Goal: Task Accomplishment & Management: Manage account settings

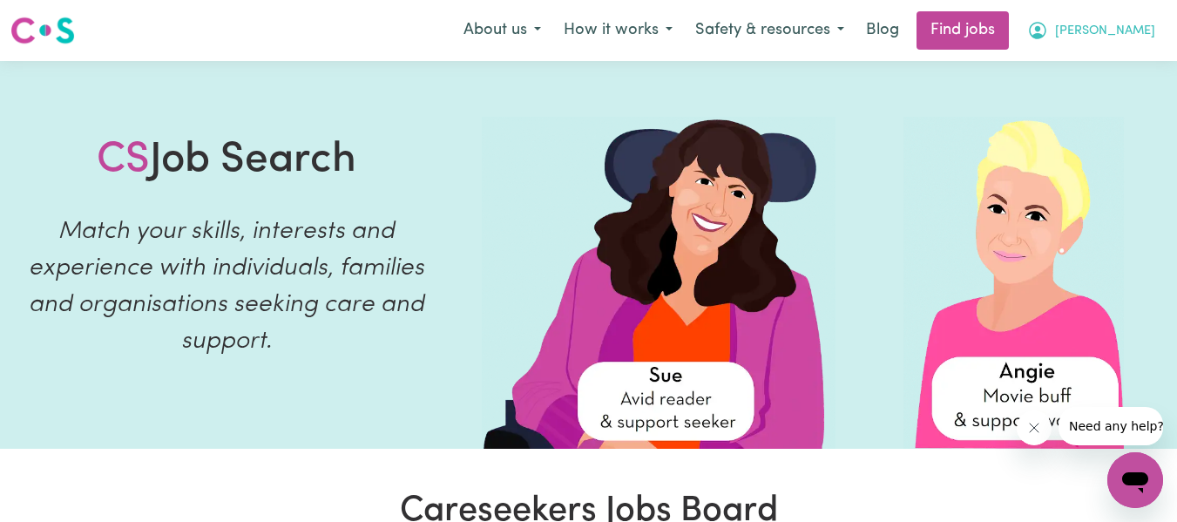
click at [1116, 37] on span "[PERSON_NAME]" at bounding box center [1105, 31] width 100 height 19
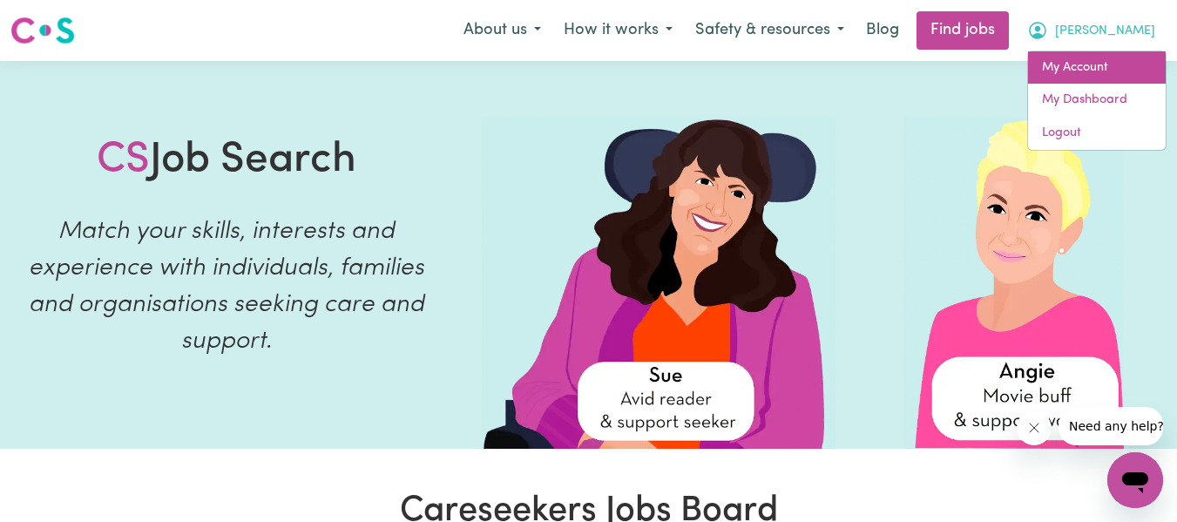
click at [1111, 58] on link "My Account" at bounding box center [1097, 67] width 138 height 33
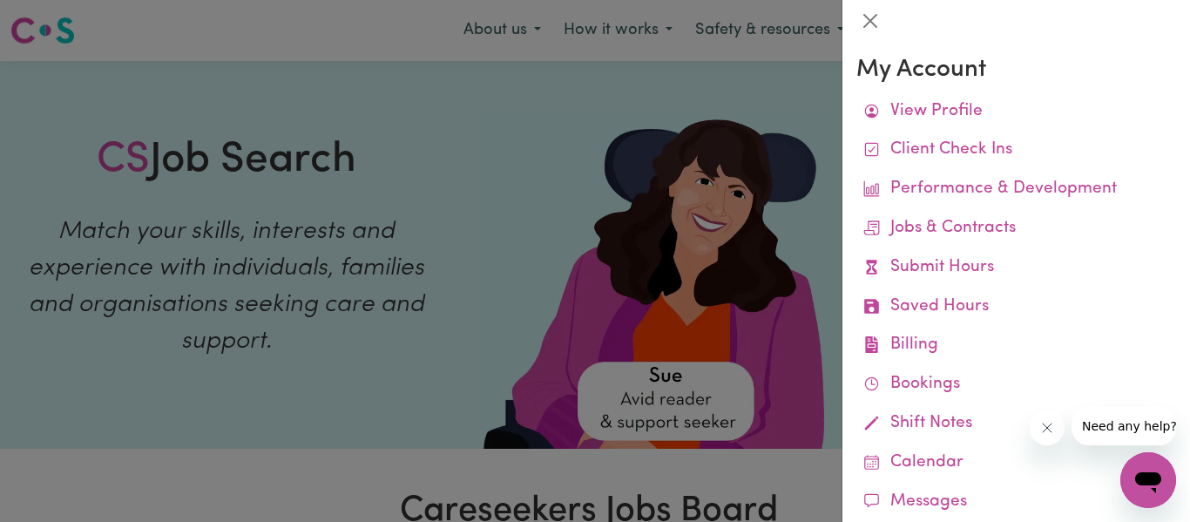
click at [732, 105] on div at bounding box center [595, 261] width 1190 height 522
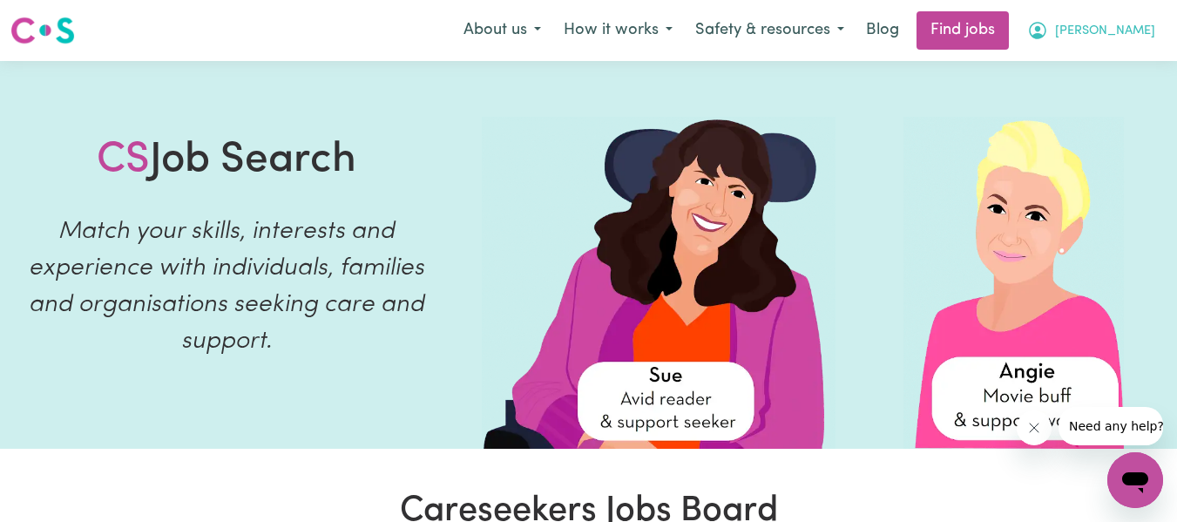
click at [1124, 35] on span "[PERSON_NAME]" at bounding box center [1105, 31] width 100 height 19
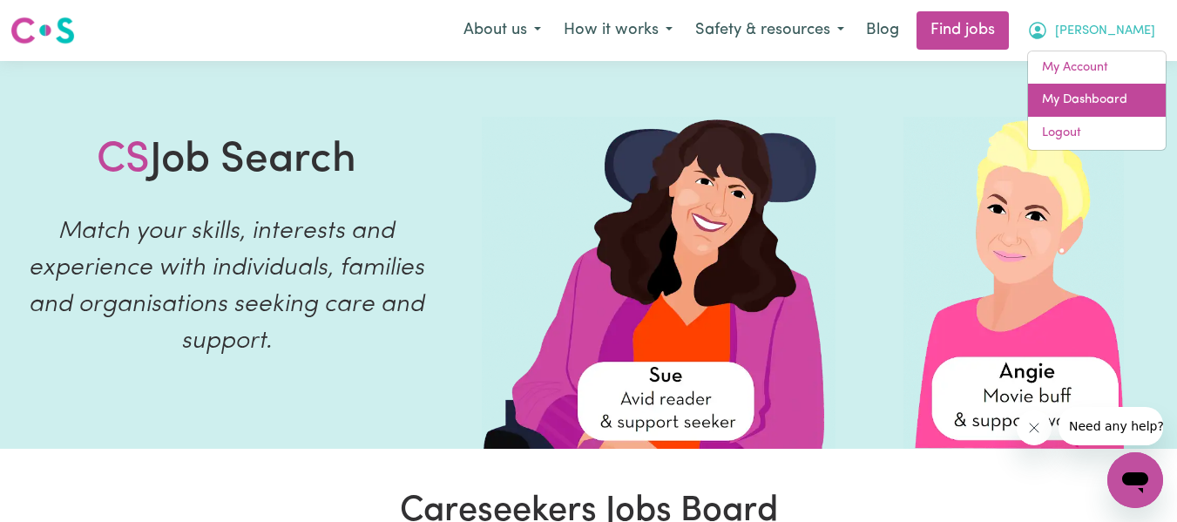
click at [1103, 97] on link "My Dashboard" at bounding box center [1097, 100] width 138 height 33
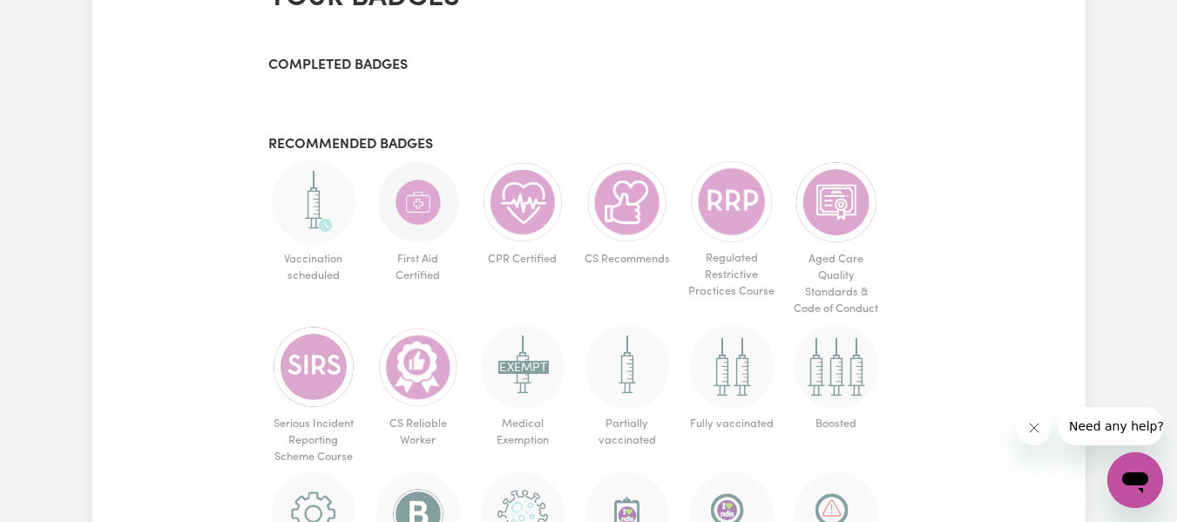
scroll to position [786, 0]
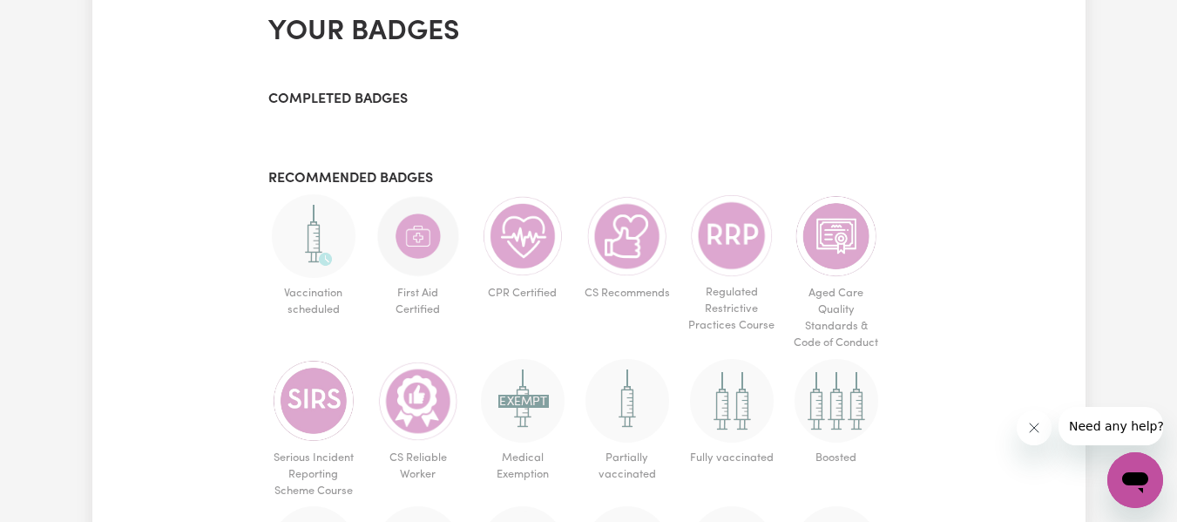
click at [927, 65] on div "My Dashboard 100 % complete Incomplete Profile status Submit Hours My Account V…" at bounding box center [588, 64] width 993 height 1483
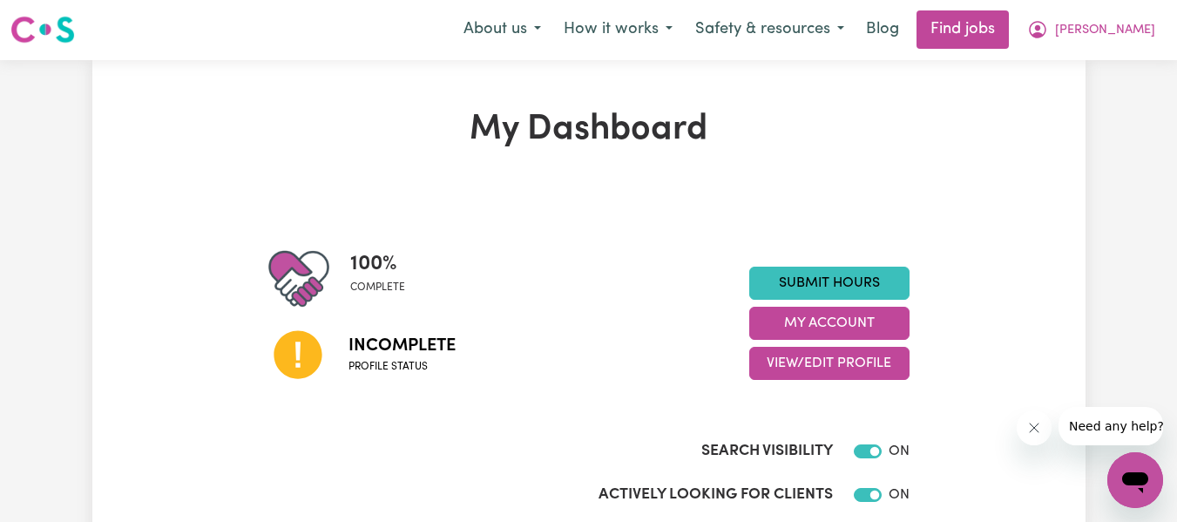
scroll to position [0, 0]
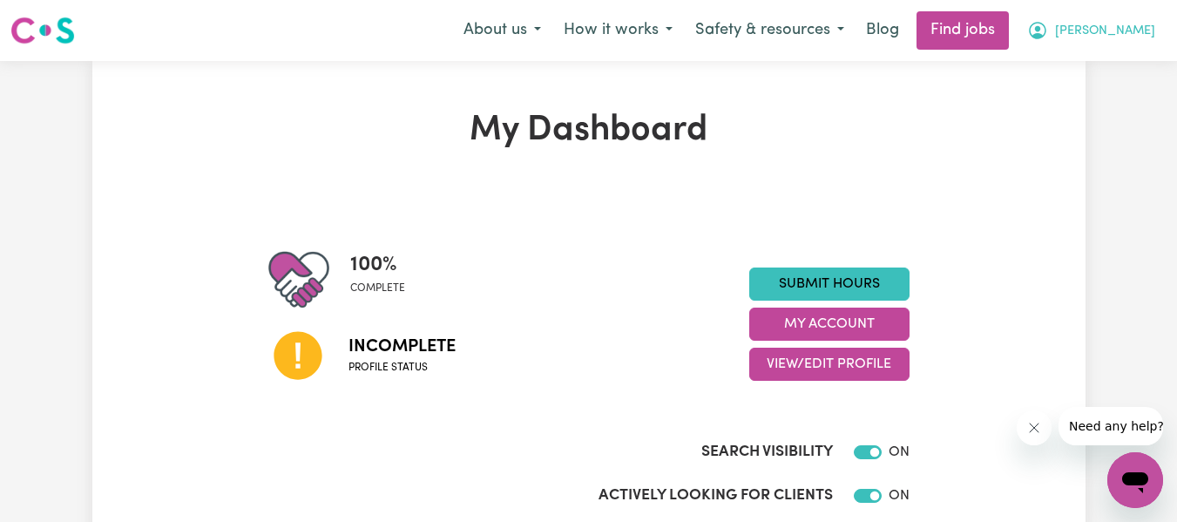
click at [1097, 40] on button "[PERSON_NAME]" at bounding box center [1090, 30] width 151 height 37
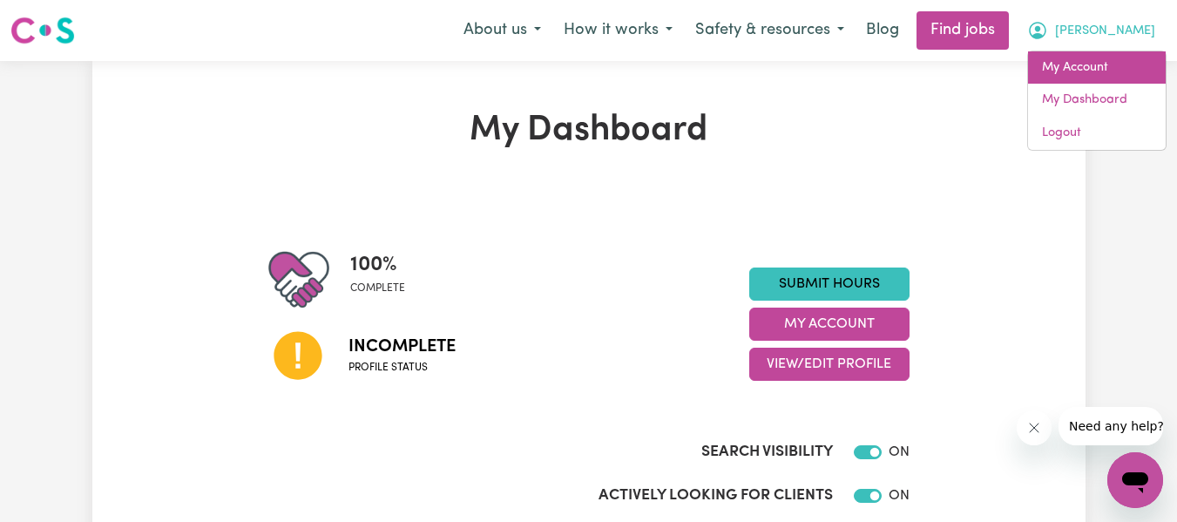
click at [1114, 55] on link "My Account" at bounding box center [1097, 67] width 138 height 33
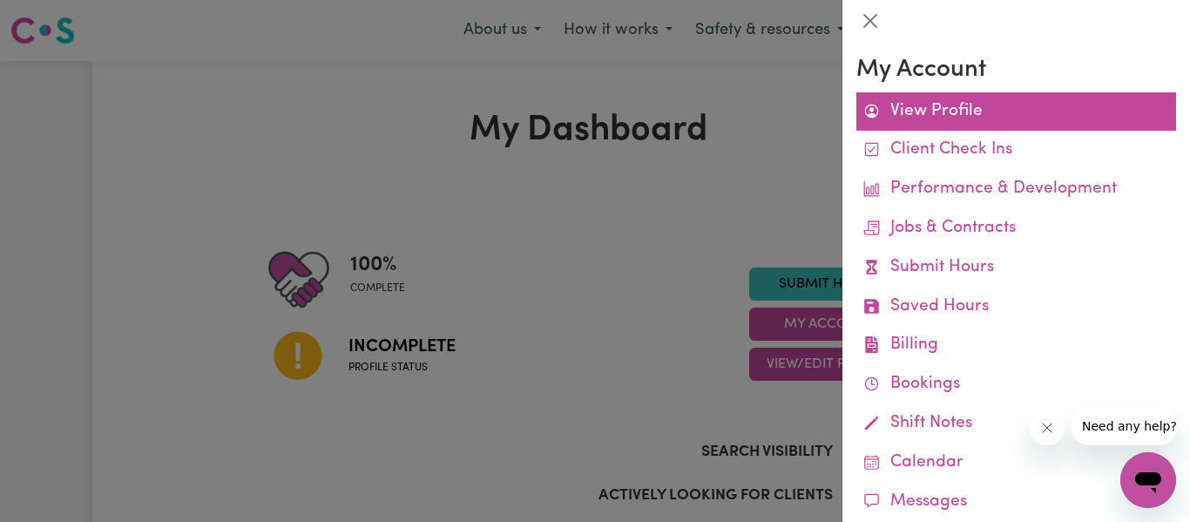
click at [1009, 123] on link "View Profile" at bounding box center [1016, 111] width 320 height 39
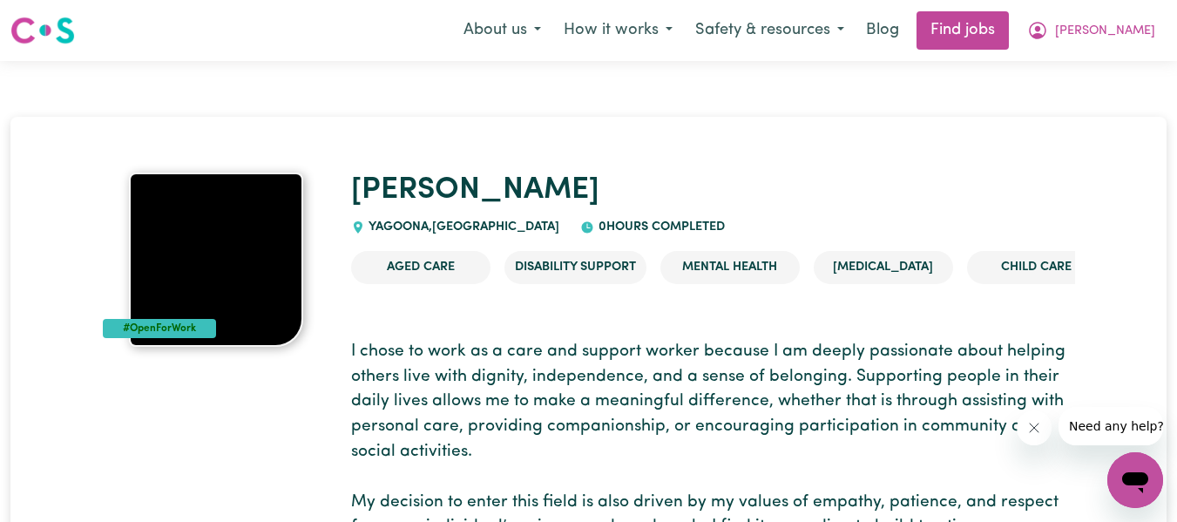
click at [273, 275] on img at bounding box center [216, 259] width 174 height 174
click at [188, 317] on img at bounding box center [216, 259] width 174 height 174
click at [209, 207] on img at bounding box center [216, 259] width 174 height 174
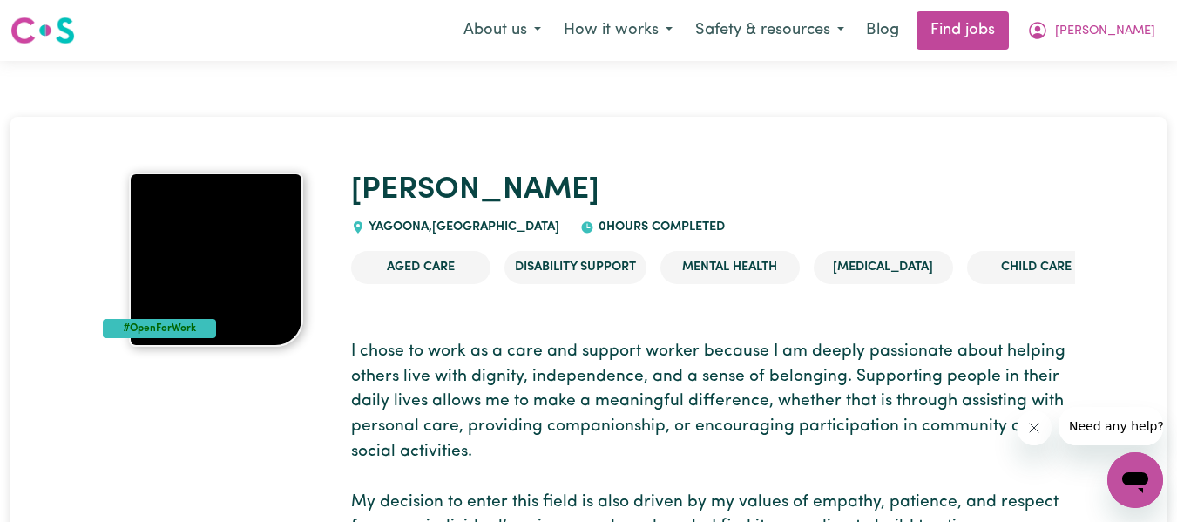
click at [209, 207] on img at bounding box center [216, 259] width 174 height 174
click at [1104, 40] on span "[PERSON_NAME]" at bounding box center [1105, 31] width 100 height 19
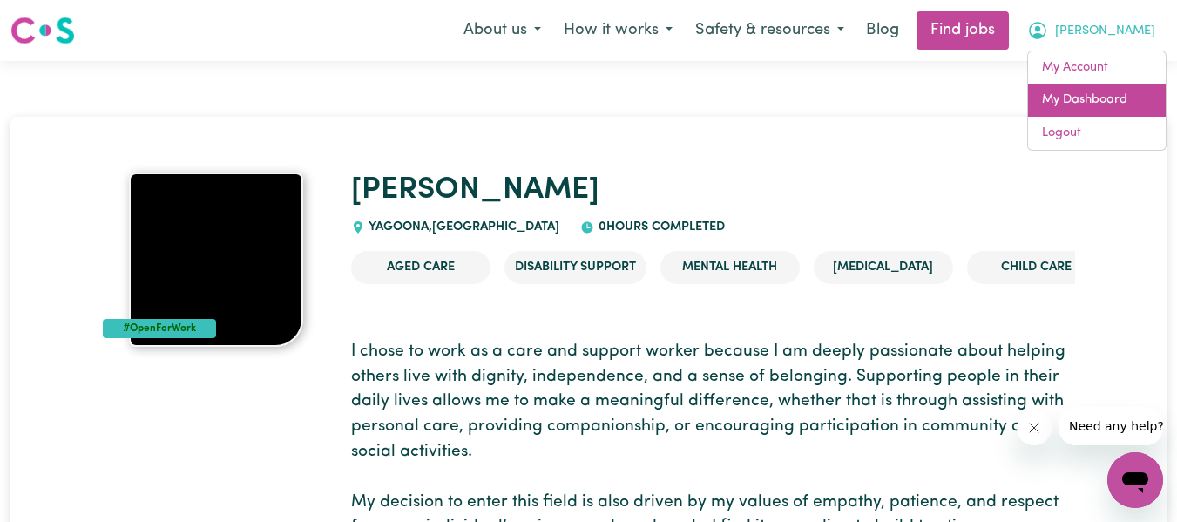
click at [1105, 91] on link "My Dashboard" at bounding box center [1097, 100] width 138 height 33
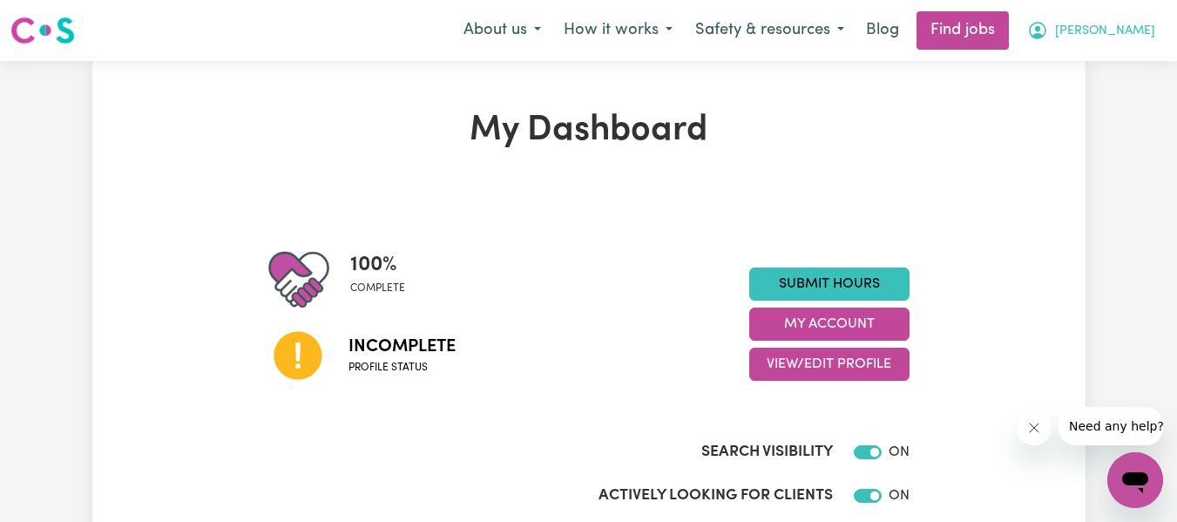
click at [1124, 30] on span "[PERSON_NAME]" at bounding box center [1105, 31] width 100 height 19
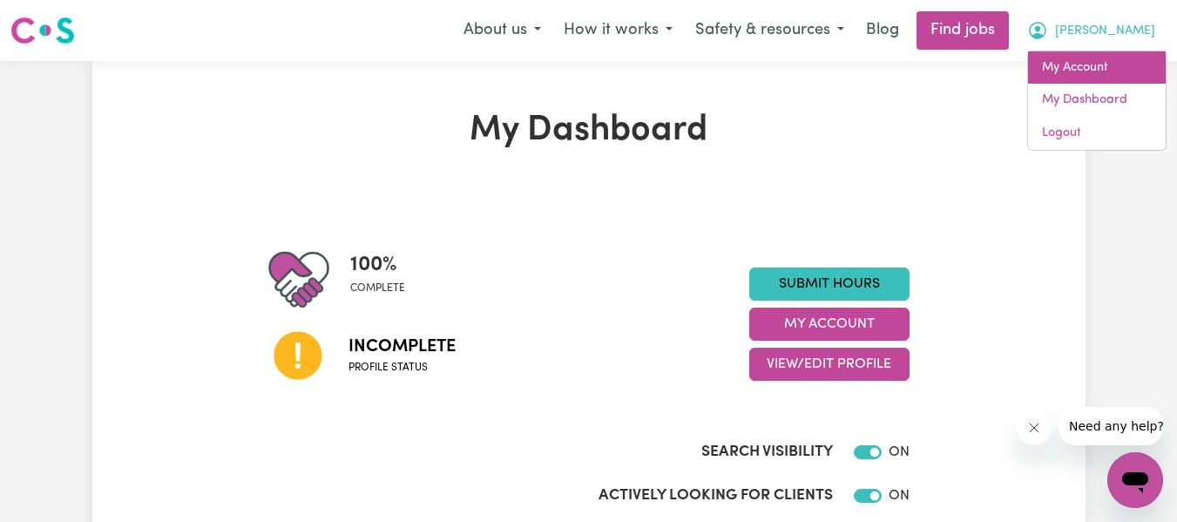
click at [1101, 71] on link "My Account" at bounding box center [1097, 67] width 138 height 33
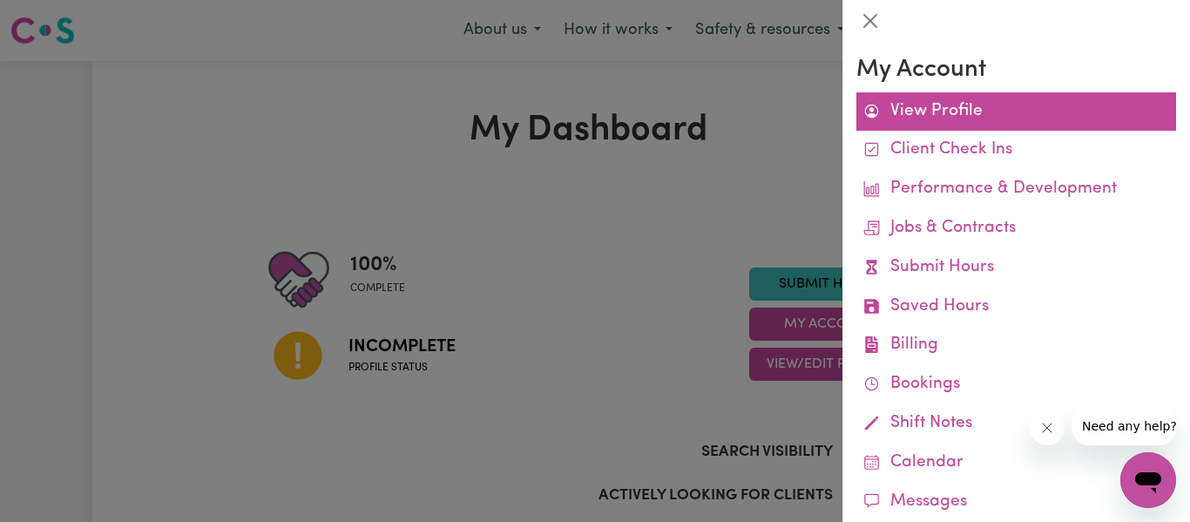
click at [973, 121] on link "View Profile" at bounding box center [1016, 111] width 320 height 39
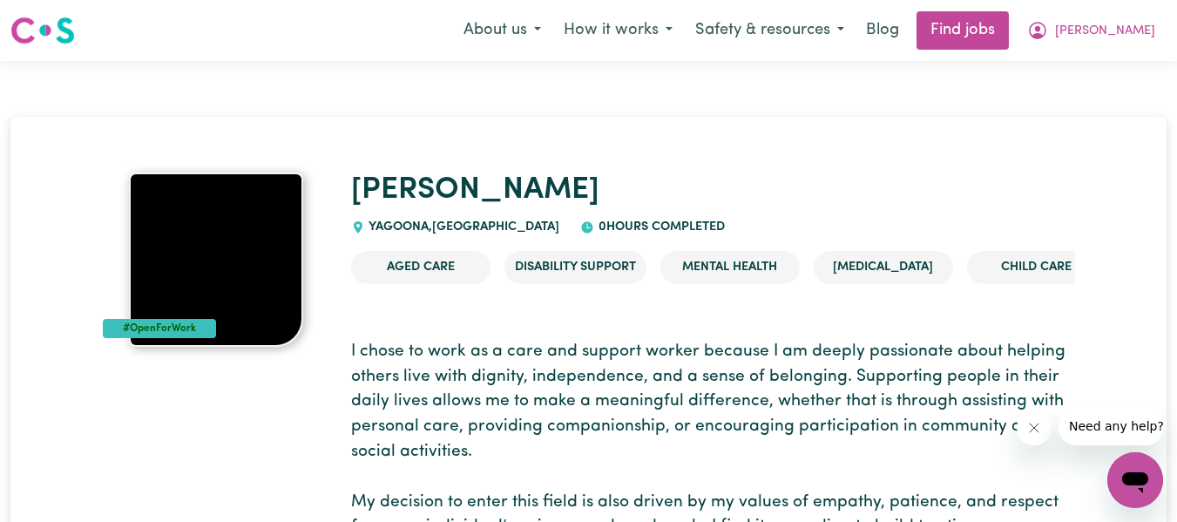
click at [258, 249] on img at bounding box center [216, 259] width 174 height 174
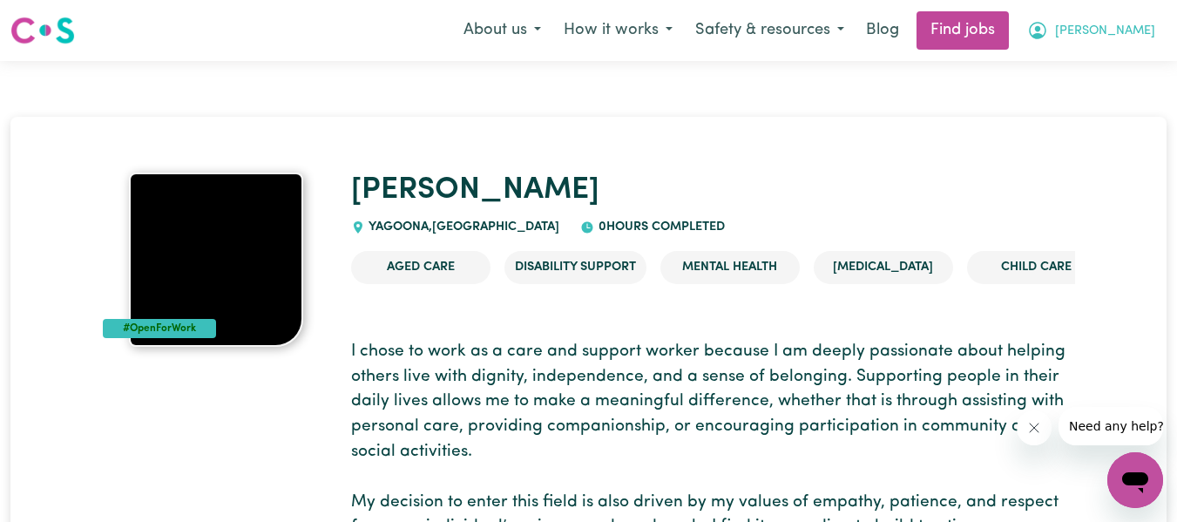
click at [1107, 36] on span "[PERSON_NAME]" at bounding box center [1105, 31] width 100 height 19
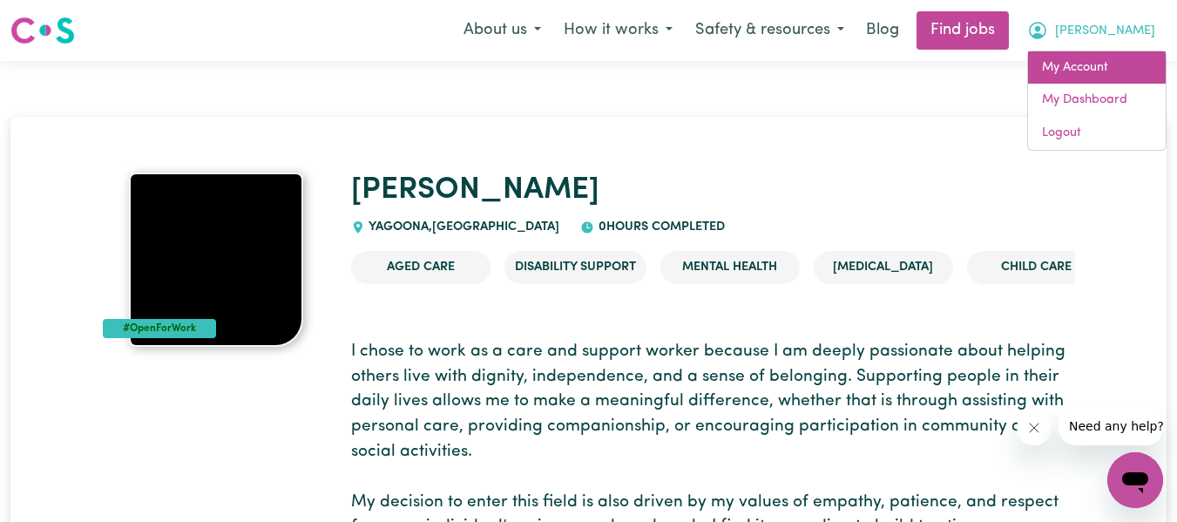
click at [1103, 64] on link "My Account" at bounding box center [1097, 67] width 138 height 33
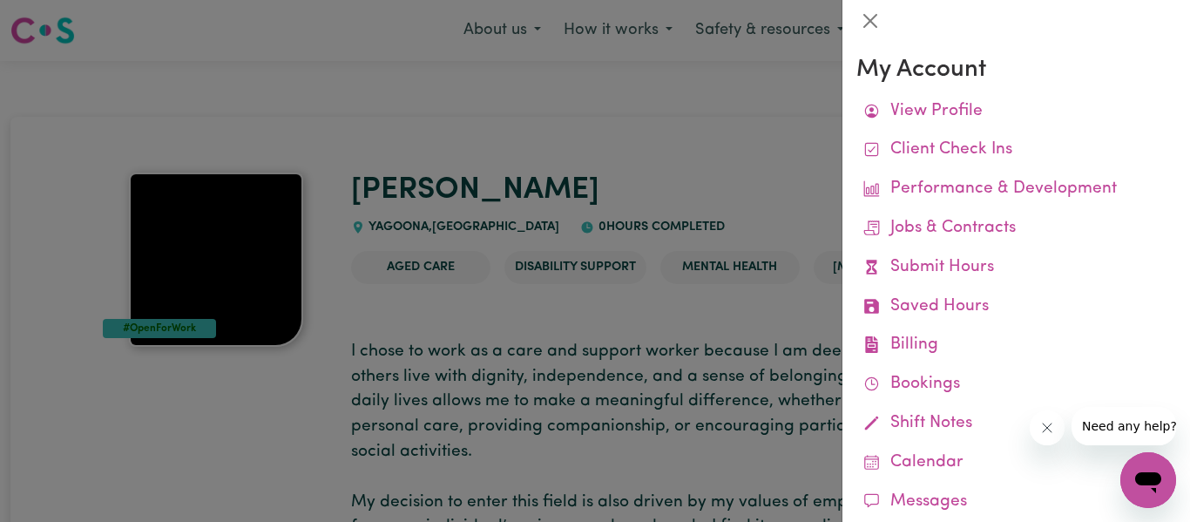
click at [826, 103] on div at bounding box center [595, 261] width 1190 height 522
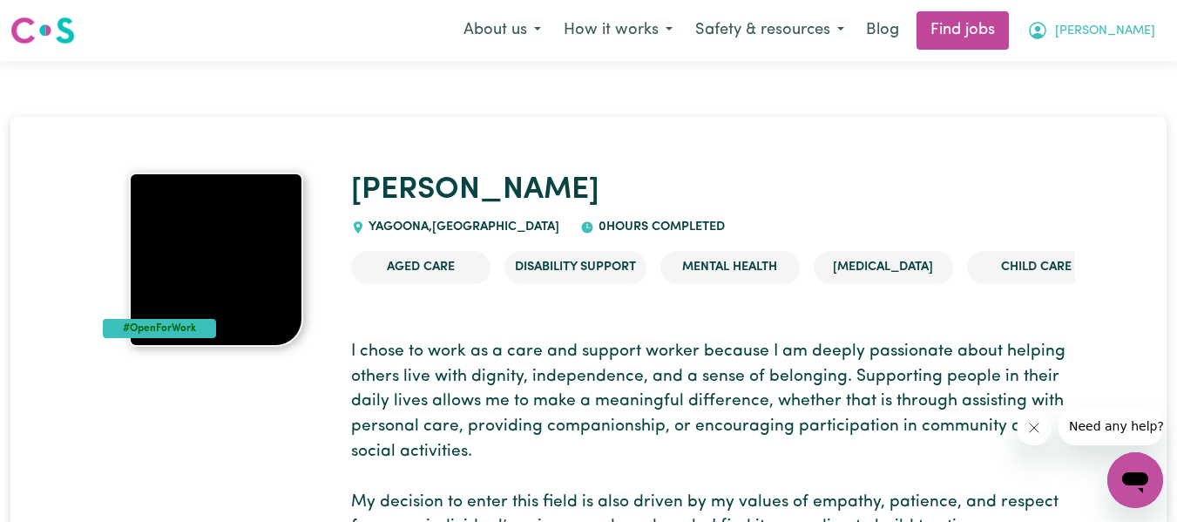
click at [1102, 31] on span "[PERSON_NAME]" at bounding box center [1105, 31] width 100 height 19
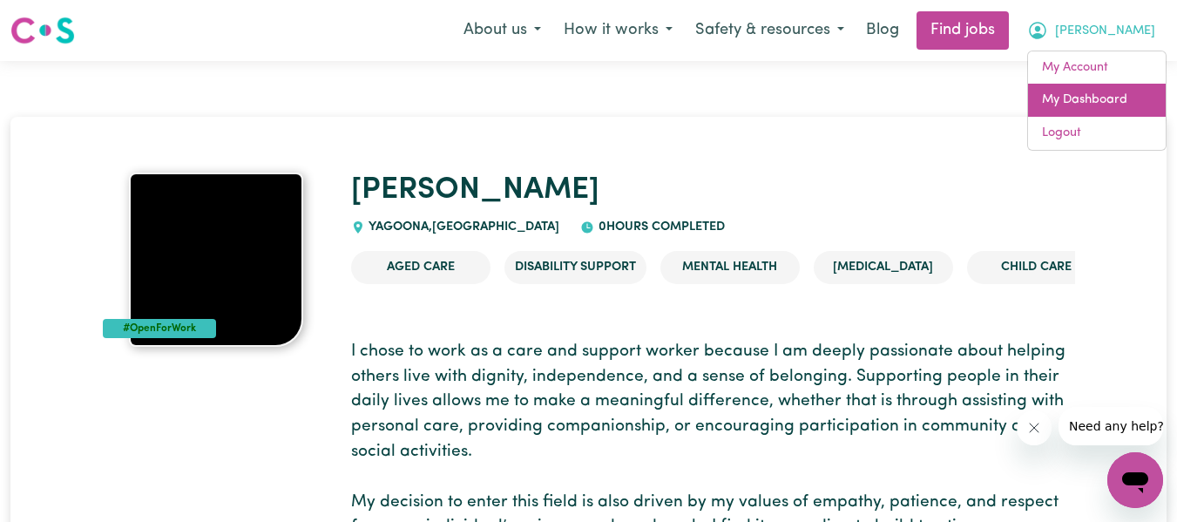
click at [1103, 91] on link "My Dashboard" at bounding box center [1097, 100] width 138 height 33
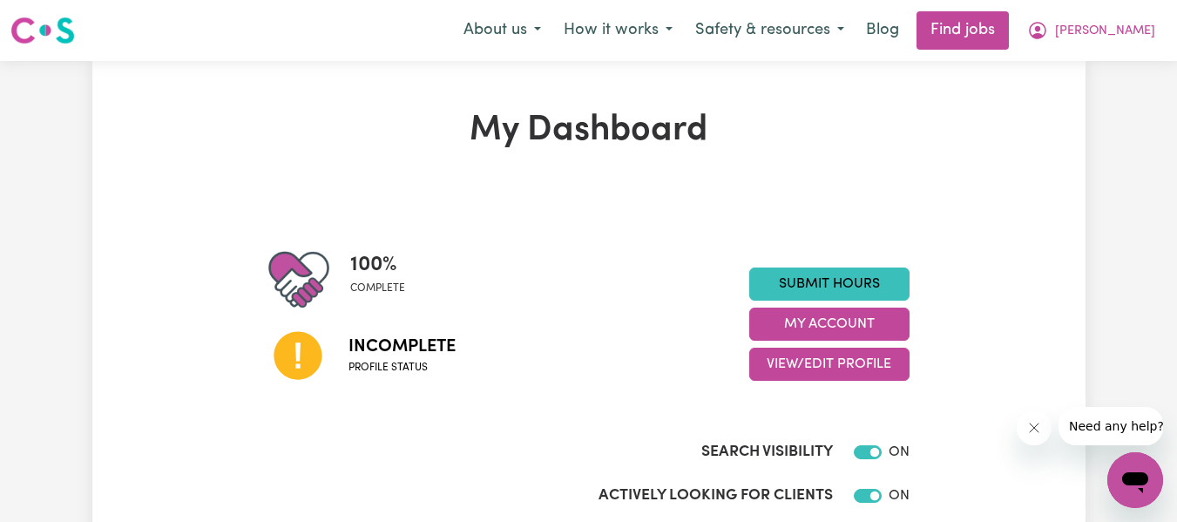
click at [1097, 36] on button "[PERSON_NAME]" at bounding box center [1090, 30] width 151 height 37
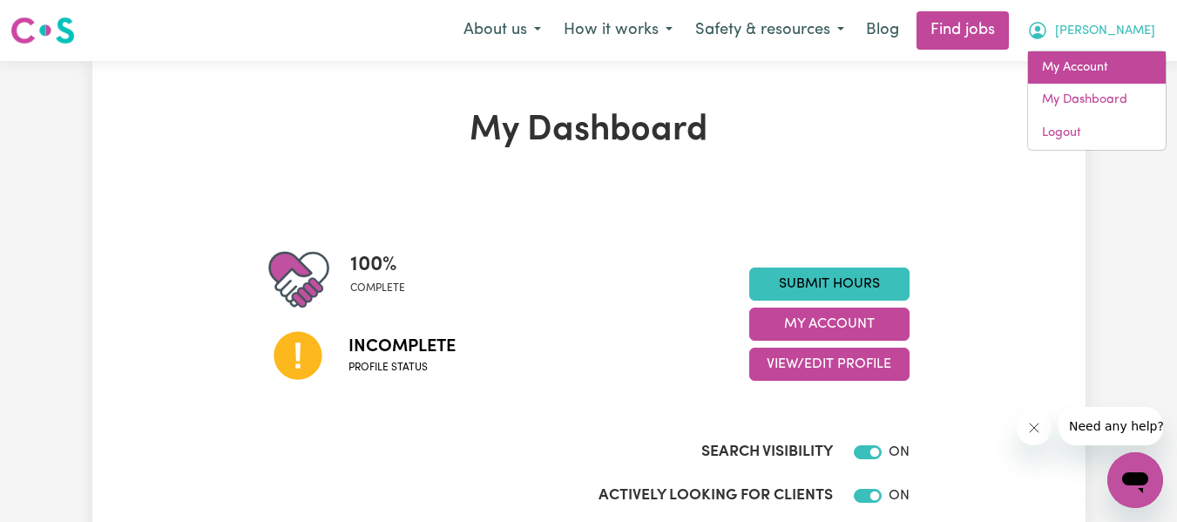
click at [1110, 62] on link "My Account" at bounding box center [1097, 67] width 138 height 33
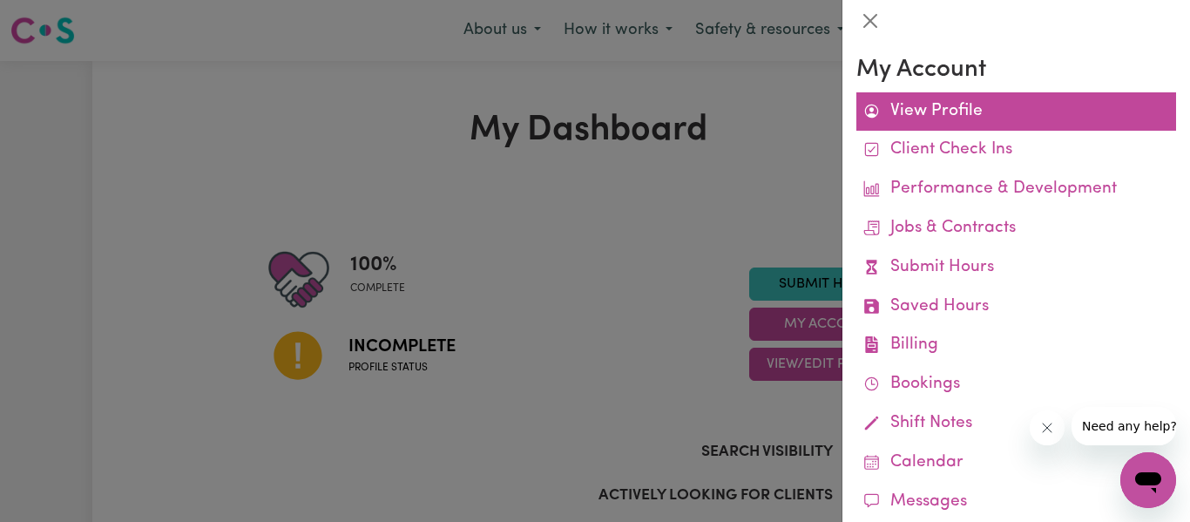
click at [1000, 110] on link "View Profile" at bounding box center [1016, 111] width 320 height 39
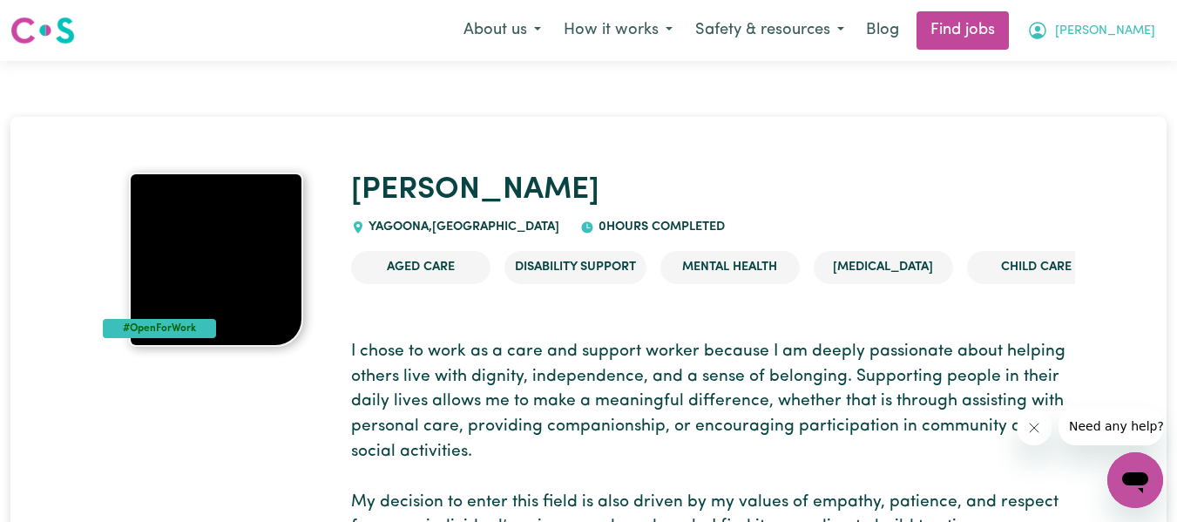
click at [1120, 30] on span "[PERSON_NAME]" at bounding box center [1105, 31] width 100 height 19
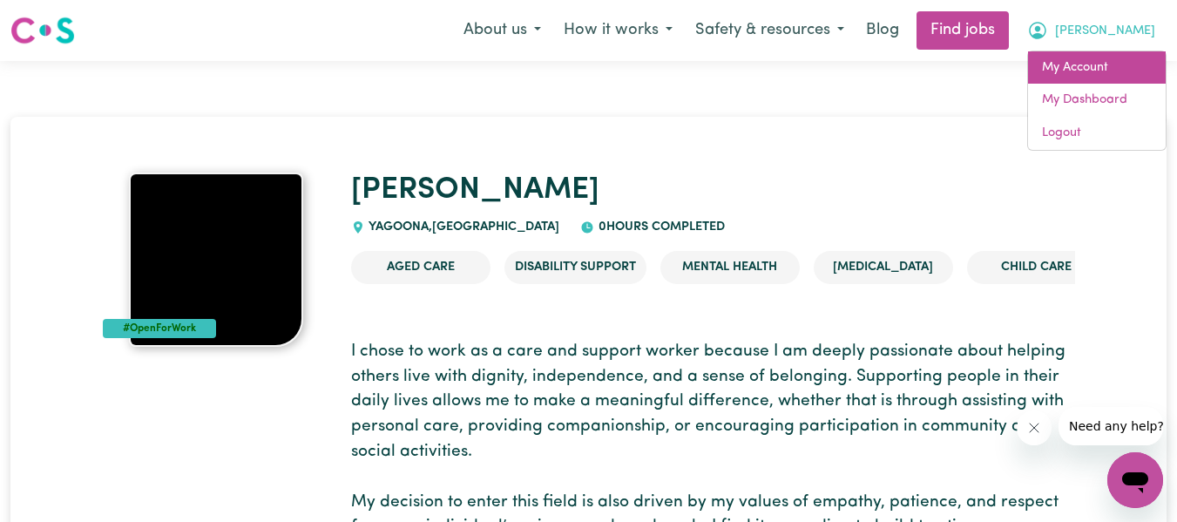
click at [1110, 75] on link "My Account" at bounding box center [1097, 67] width 138 height 33
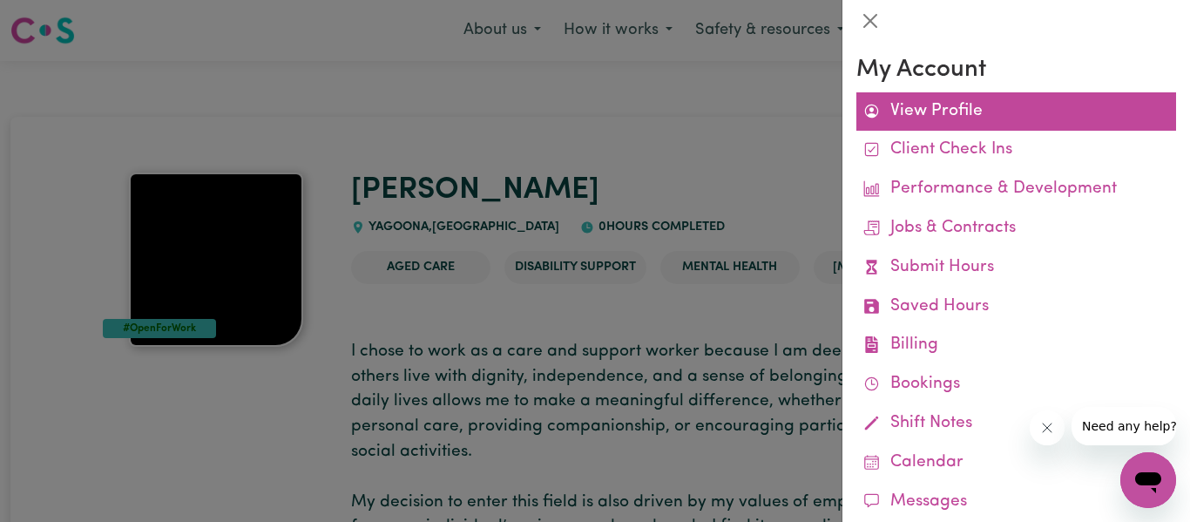
click at [1072, 104] on link "View Profile" at bounding box center [1016, 111] width 320 height 39
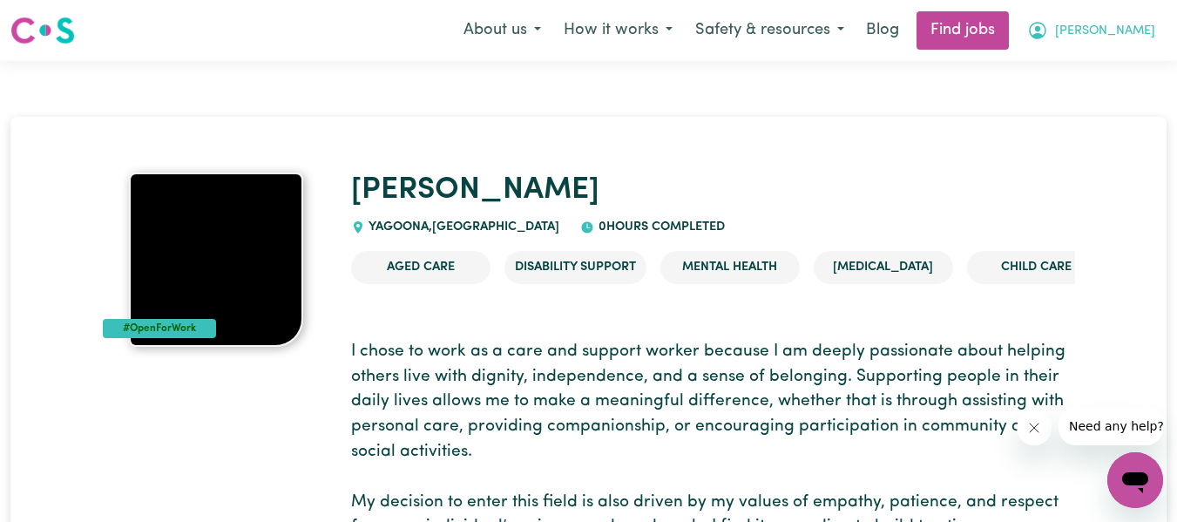
click at [1121, 39] on span "[PERSON_NAME]" at bounding box center [1105, 31] width 100 height 19
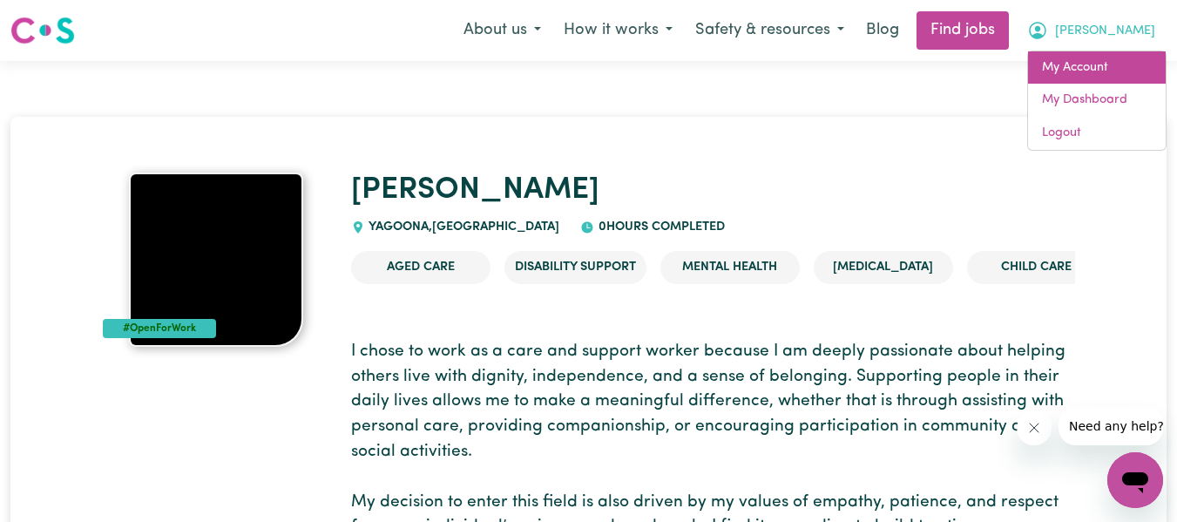
click at [1108, 64] on link "My Account" at bounding box center [1097, 67] width 138 height 33
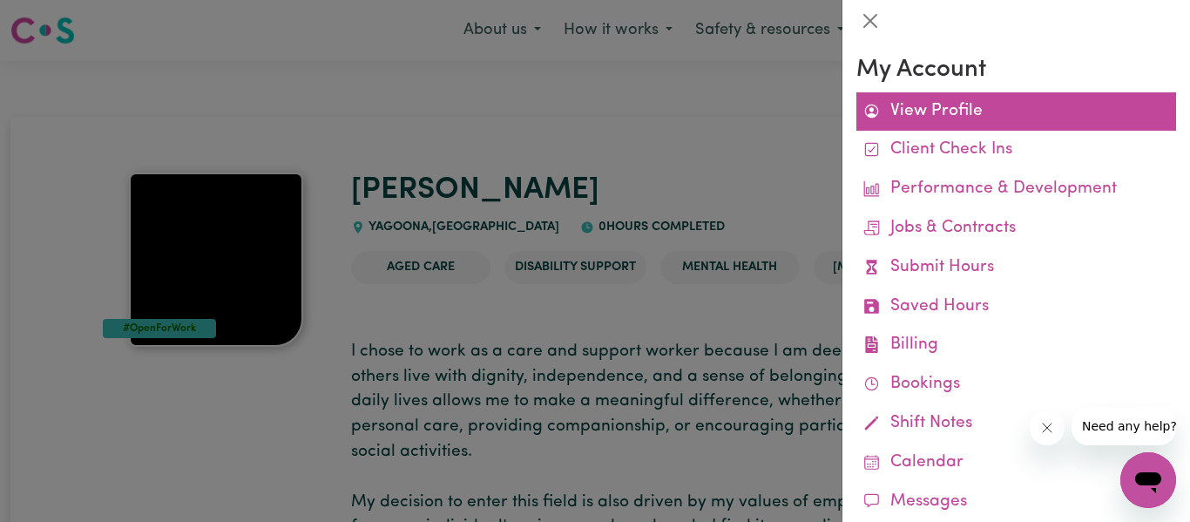
click at [1131, 105] on link "View Profile" at bounding box center [1016, 111] width 320 height 39
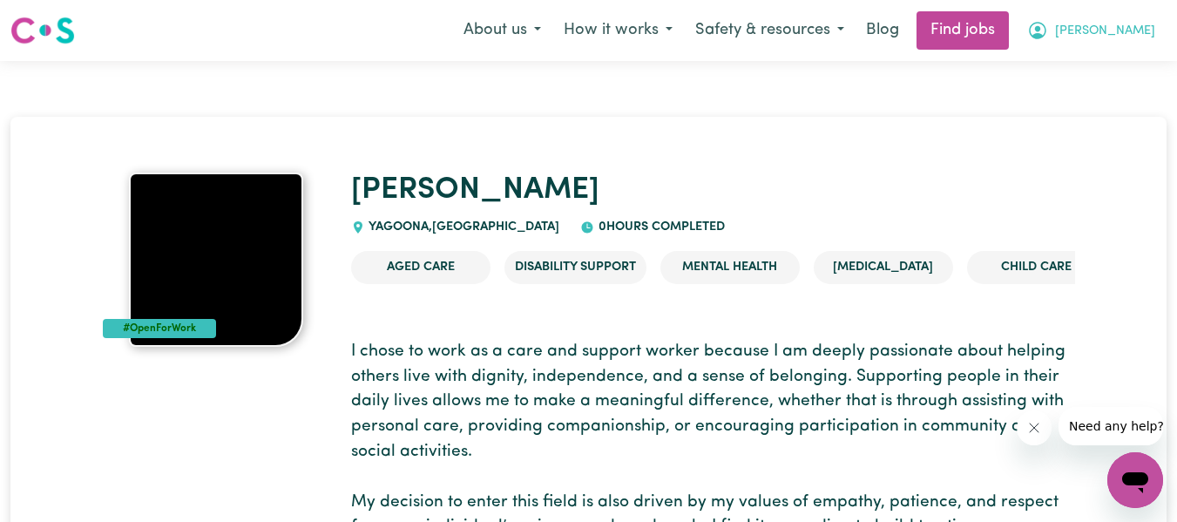
click at [1130, 40] on span "[PERSON_NAME]" at bounding box center [1105, 31] width 100 height 19
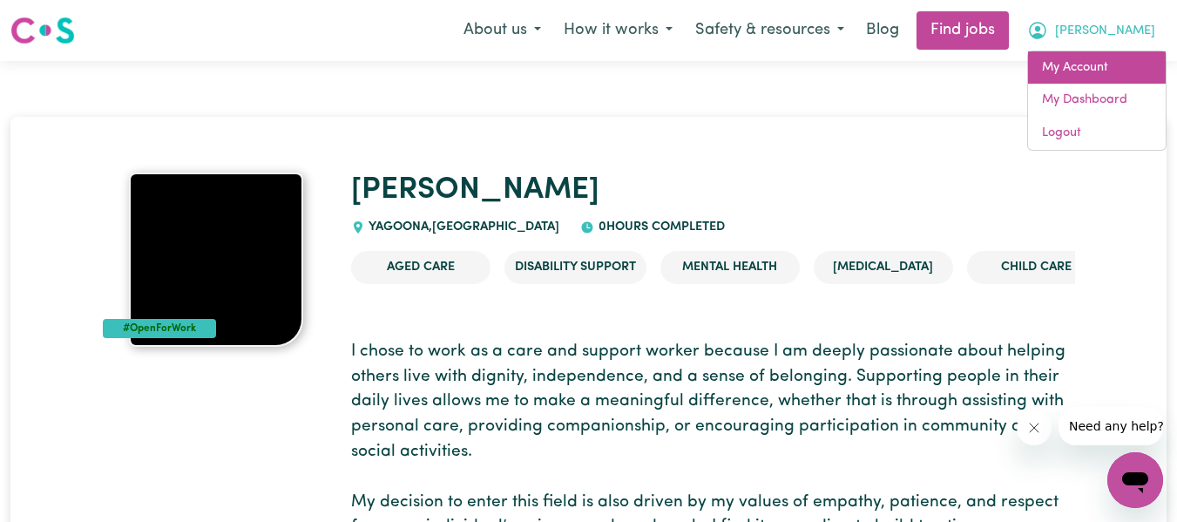
click at [1117, 62] on link "My Account" at bounding box center [1097, 67] width 138 height 33
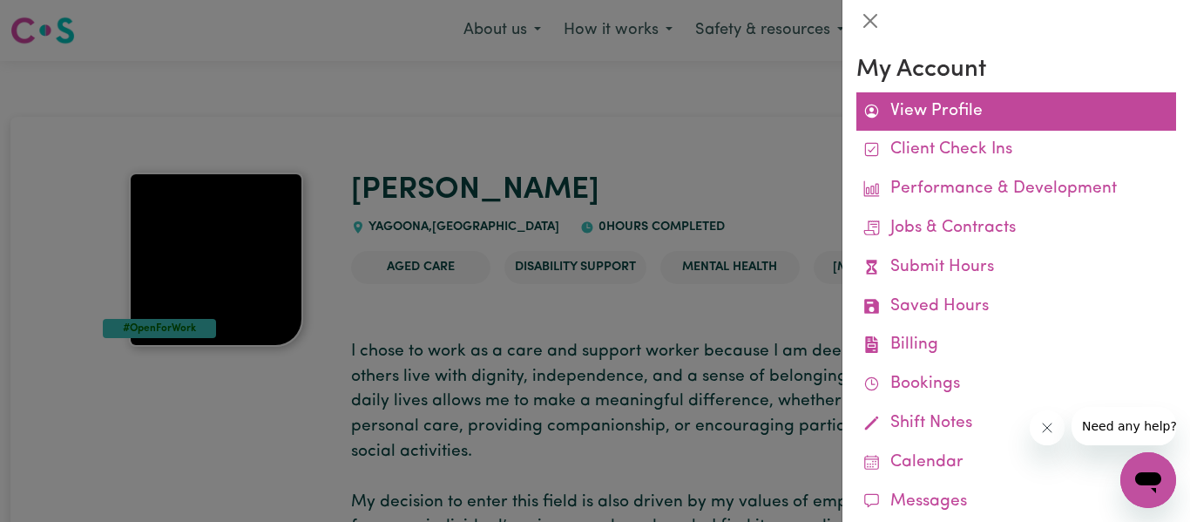
click at [1070, 106] on link "View Profile" at bounding box center [1016, 111] width 320 height 39
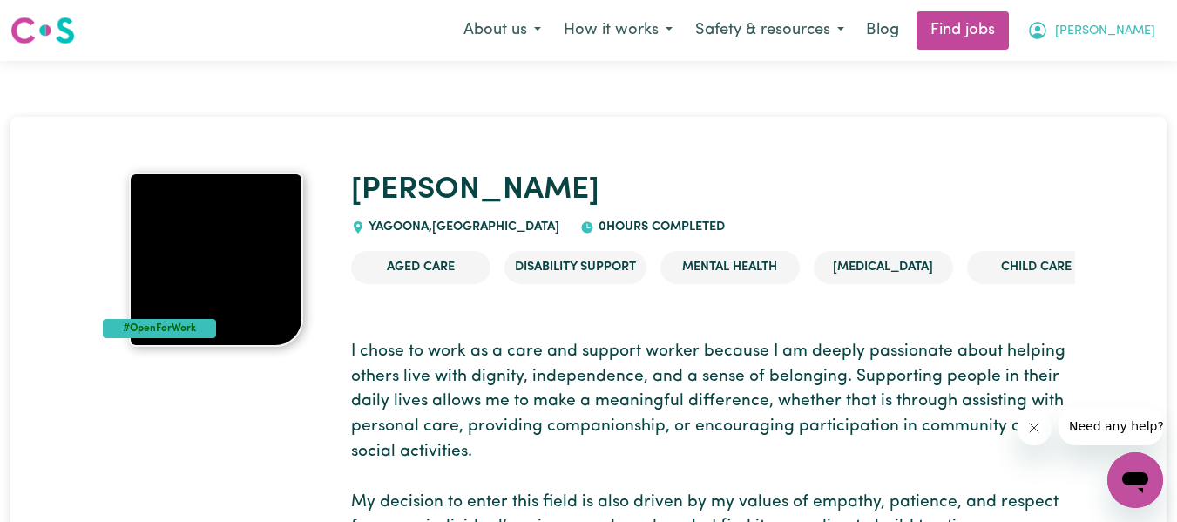
click at [1117, 35] on span "[PERSON_NAME]" at bounding box center [1105, 31] width 100 height 19
click at [1142, 33] on span "[PERSON_NAME]" at bounding box center [1105, 31] width 100 height 19
click at [1132, 32] on span "[PERSON_NAME]" at bounding box center [1105, 31] width 100 height 19
click at [1124, 27] on span "[PERSON_NAME]" at bounding box center [1105, 31] width 100 height 19
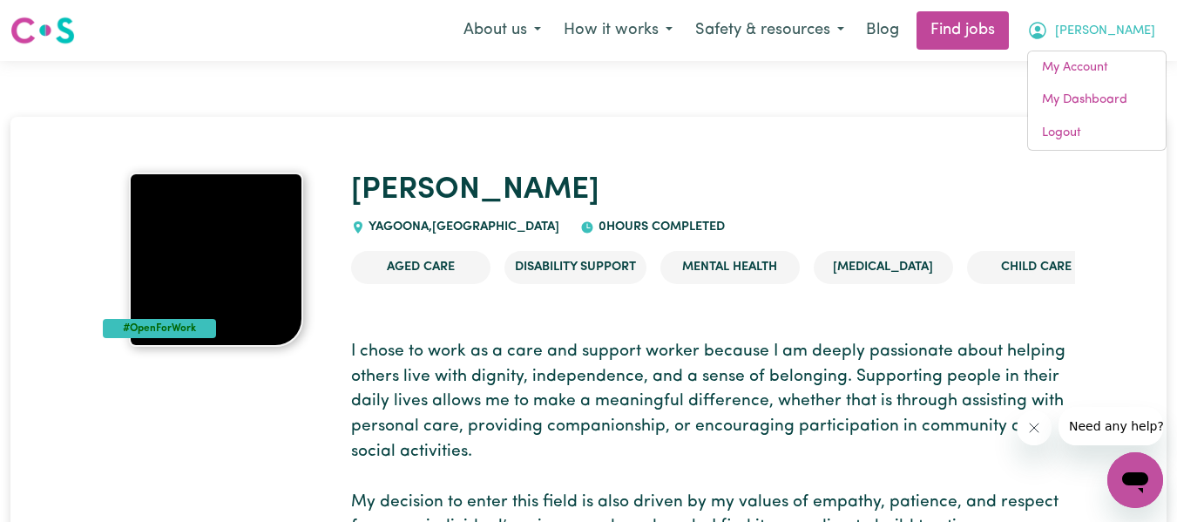
click at [1124, 38] on span "[PERSON_NAME]" at bounding box center [1105, 31] width 100 height 19
click at [1048, 35] on icon "My Account" at bounding box center [1037, 30] width 21 height 21
click at [1122, 84] on link "My Dashboard" at bounding box center [1097, 100] width 138 height 33
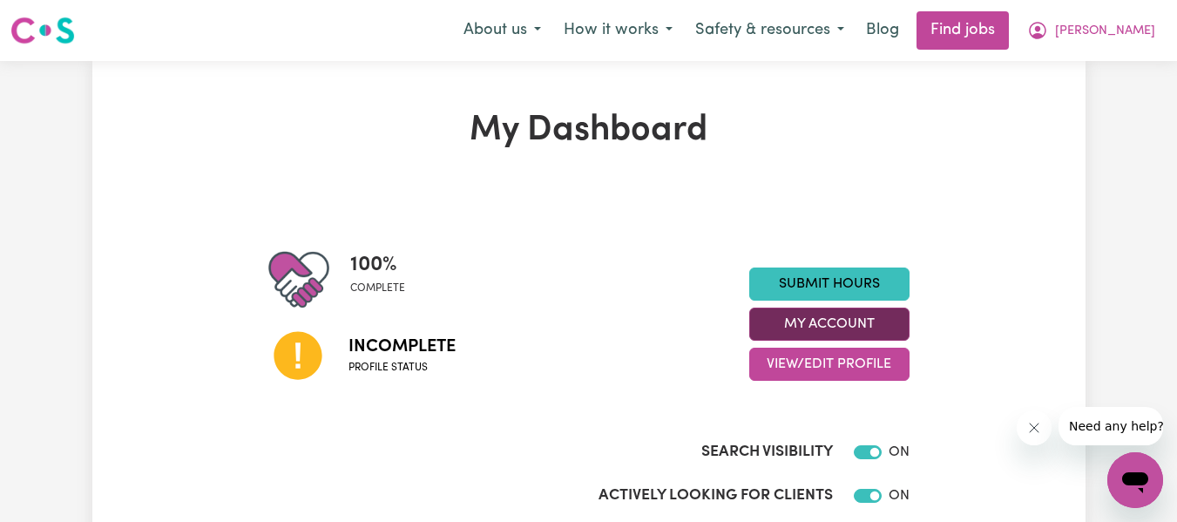
click at [884, 324] on button "My Account" at bounding box center [829, 323] width 160 height 33
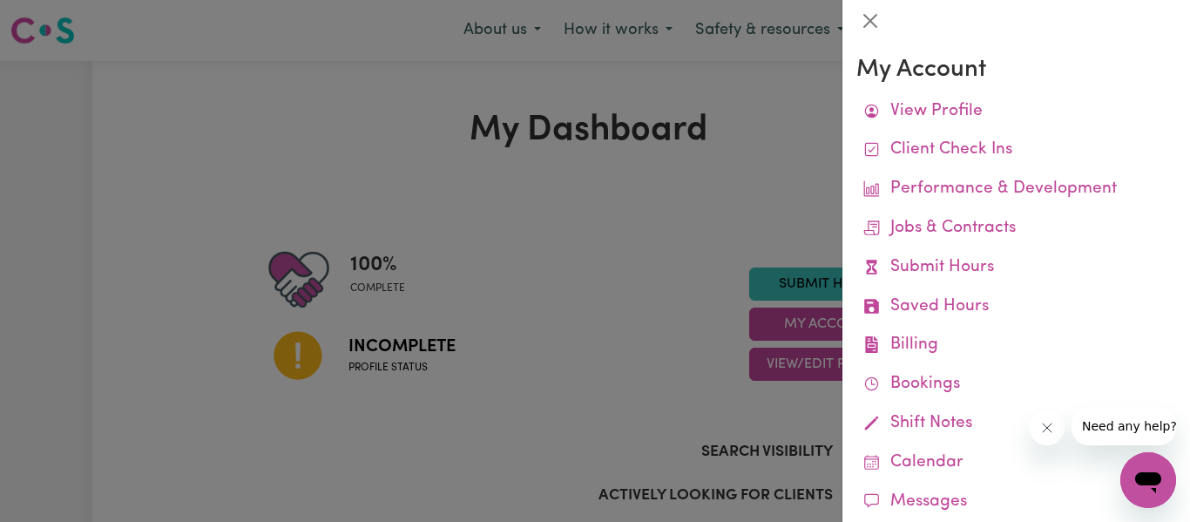
click at [746, 221] on div at bounding box center [595, 261] width 1190 height 522
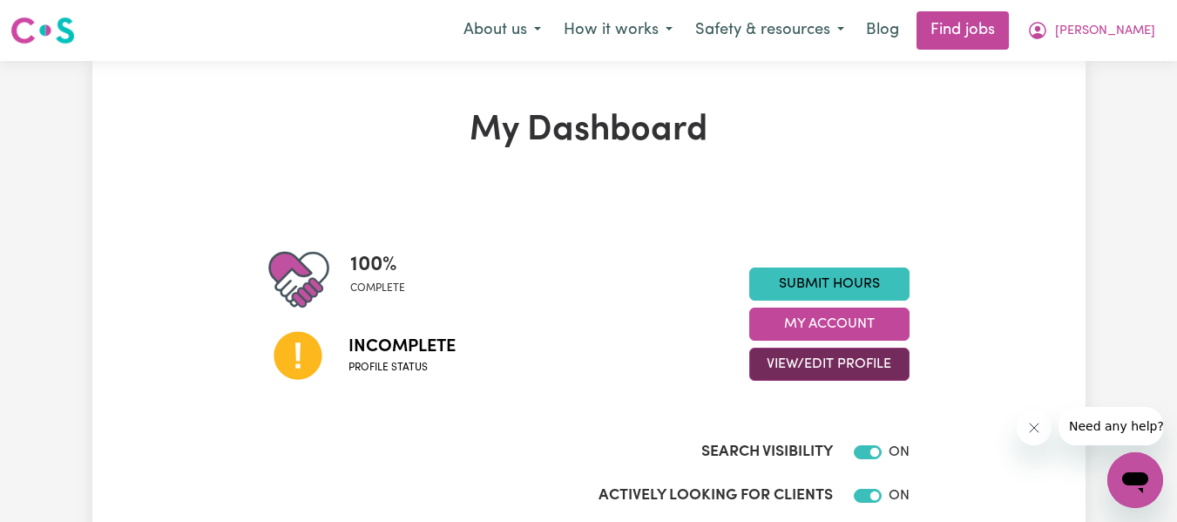
click at [853, 368] on button "View/Edit Profile" at bounding box center [829, 363] width 160 height 33
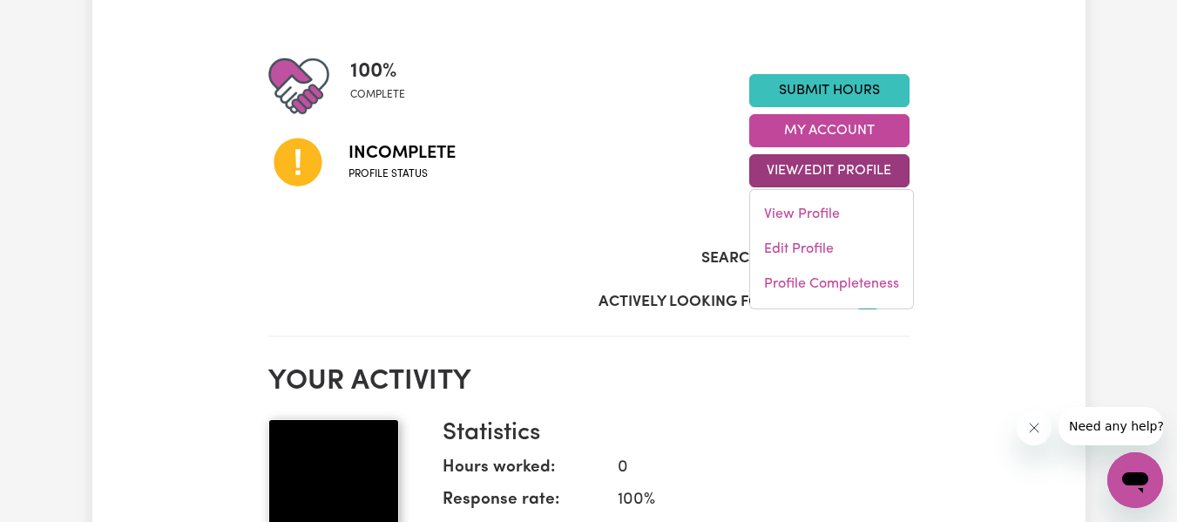
scroll to position [209, 0]
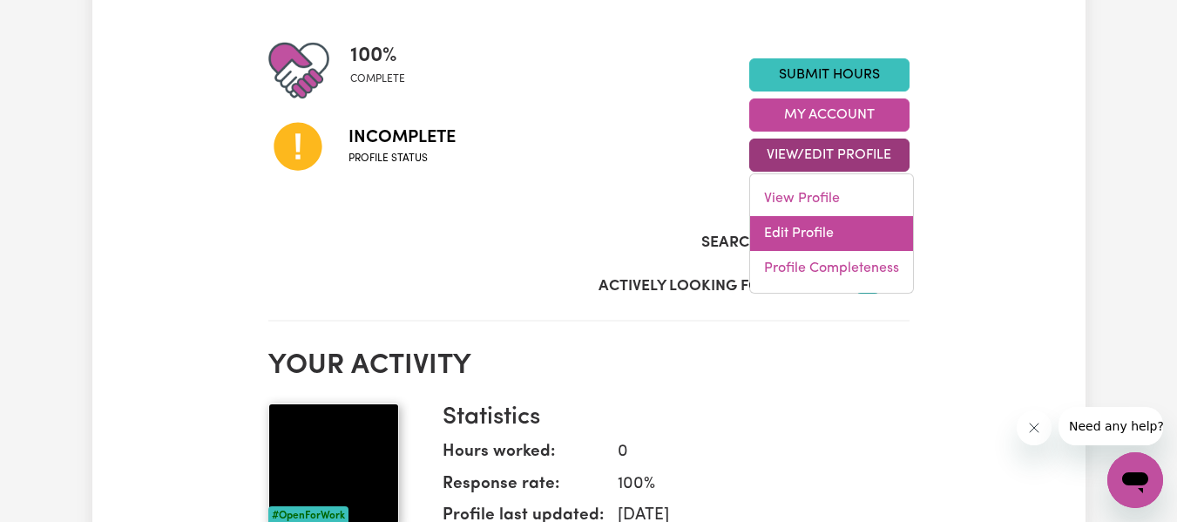
click at [831, 230] on link "Edit Profile" at bounding box center [831, 233] width 163 height 35
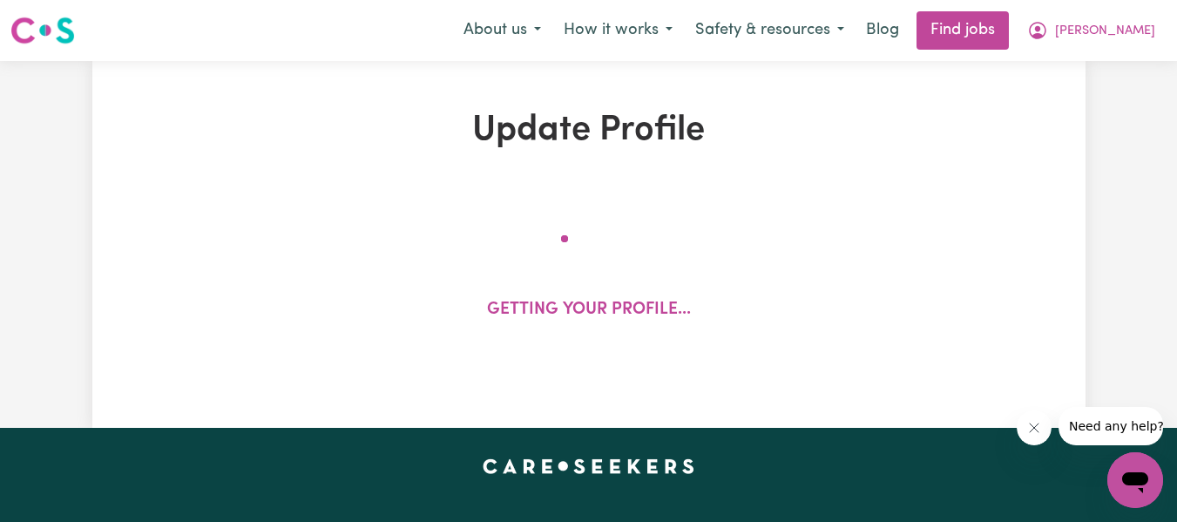
select select "[DEMOGRAPHIC_DATA]"
select select "Student Visa"
select select "Studying a healthcare related degree or qualification"
select select "100"
select select "110"
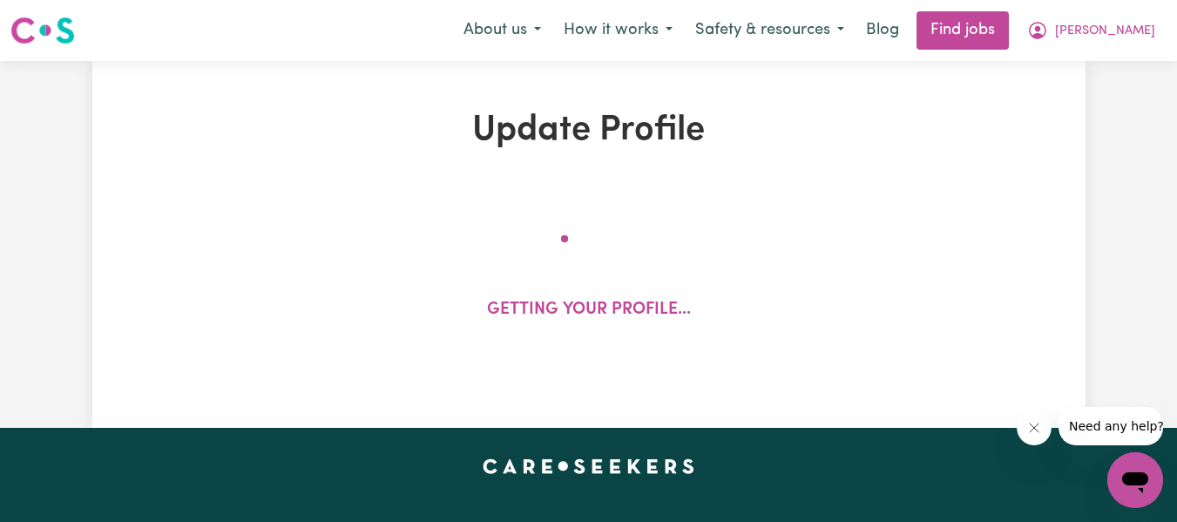
select select "120"
select select "150"
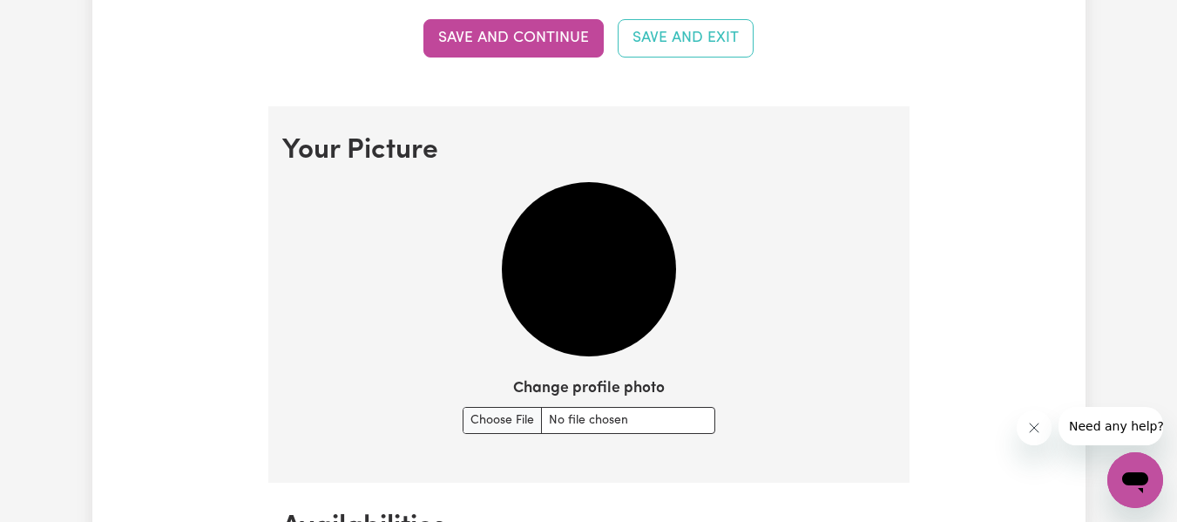
scroll to position [1184, 0]
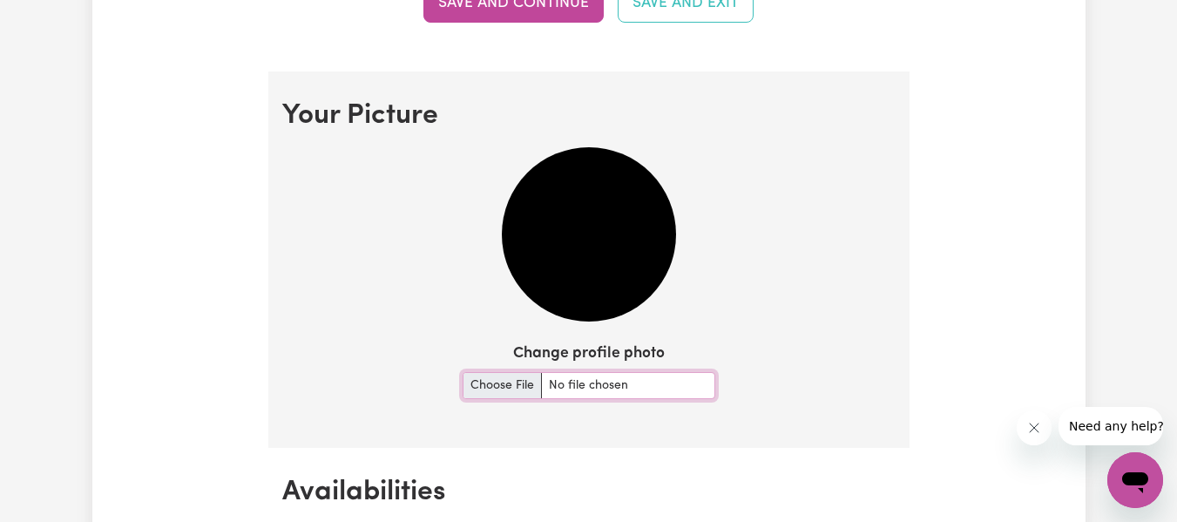
click at [504, 386] on input "Change profile photo" at bounding box center [588, 385] width 253 height 27
type input "C:\fakepath\[PERSON_NAME] Photo pink.jpeg"
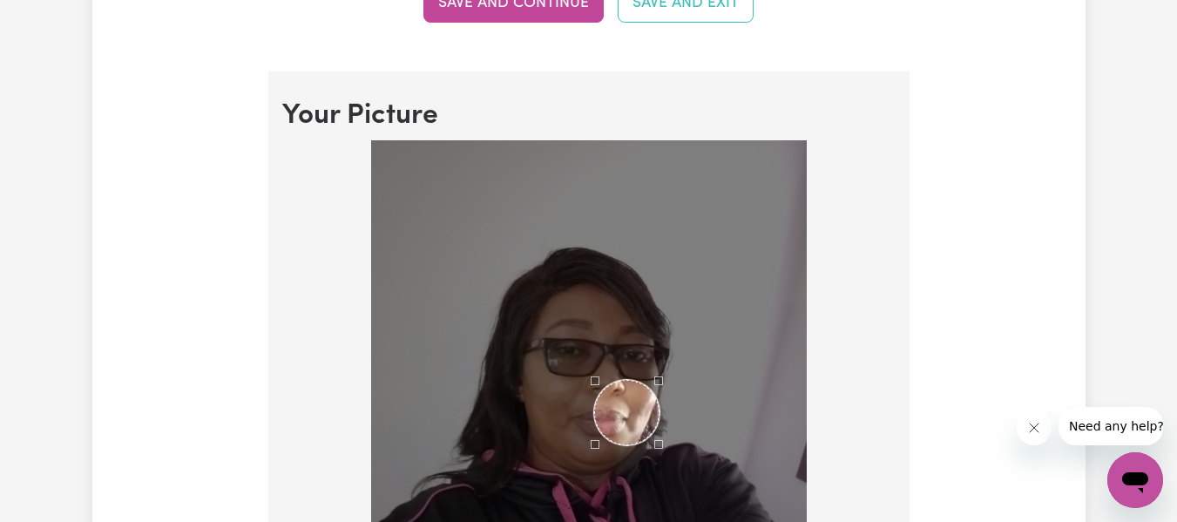
click at [631, 435] on div "Use the arrow keys to move the crop selection area" at bounding box center [626, 412] width 65 height 65
click at [651, 461] on img at bounding box center [588, 430] width 435 height 581
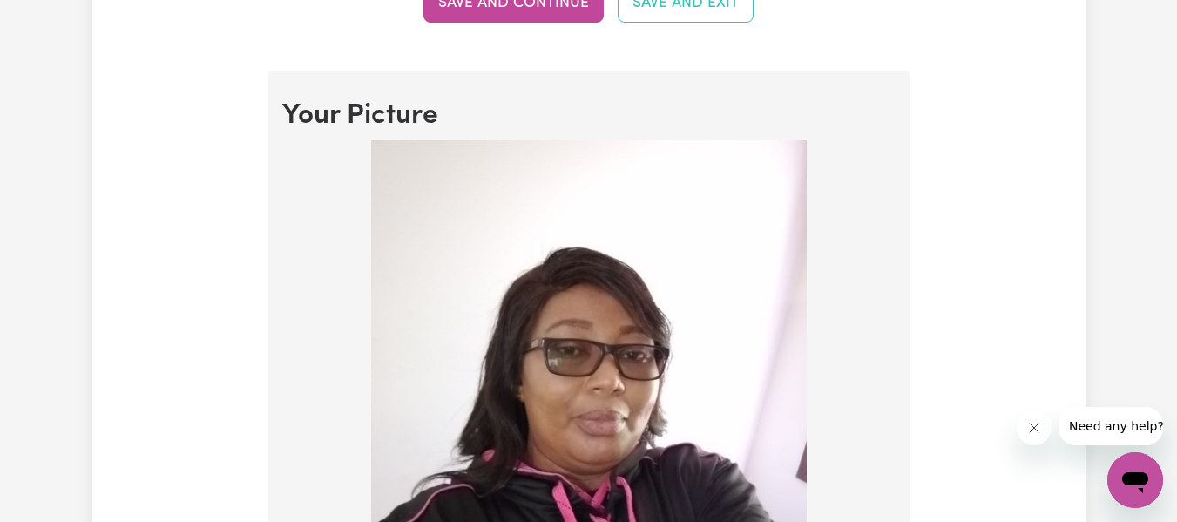
click at [651, 461] on img at bounding box center [588, 430] width 435 height 581
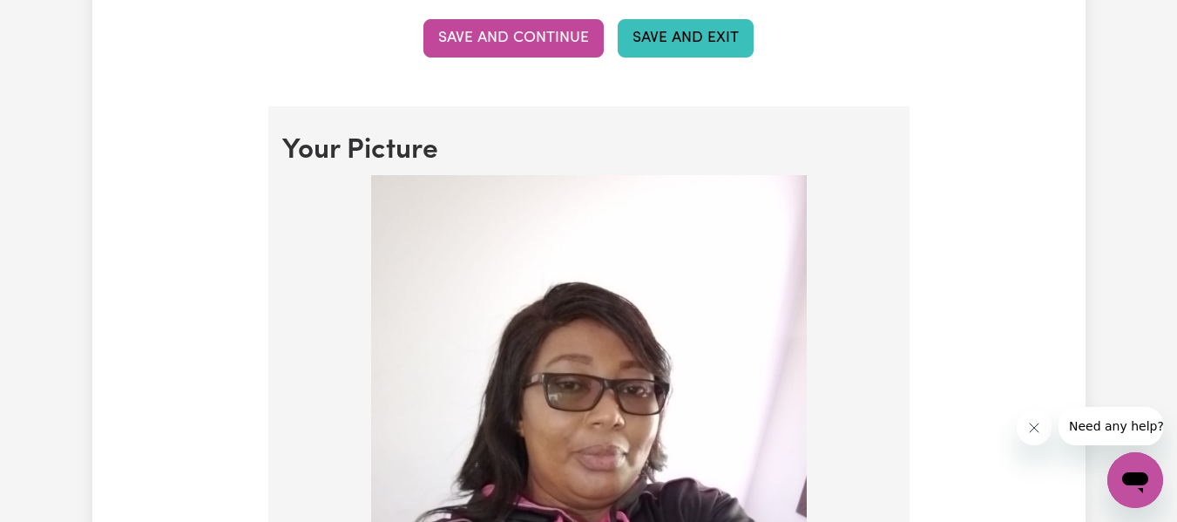
click at [727, 39] on button "Save and Exit" at bounding box center [685, 38] width 136 height 38
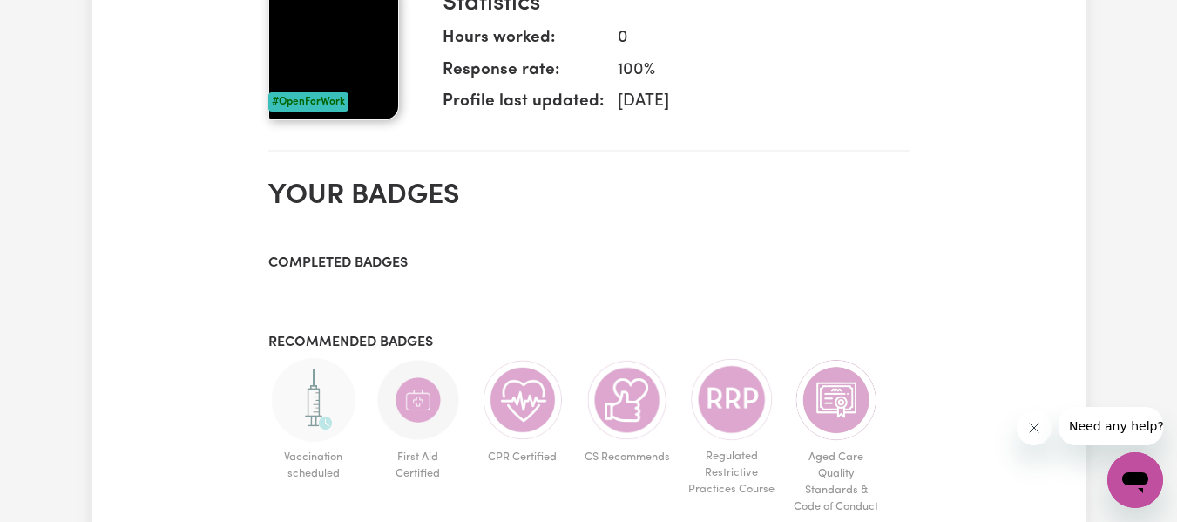
scroll to position [627, 0]
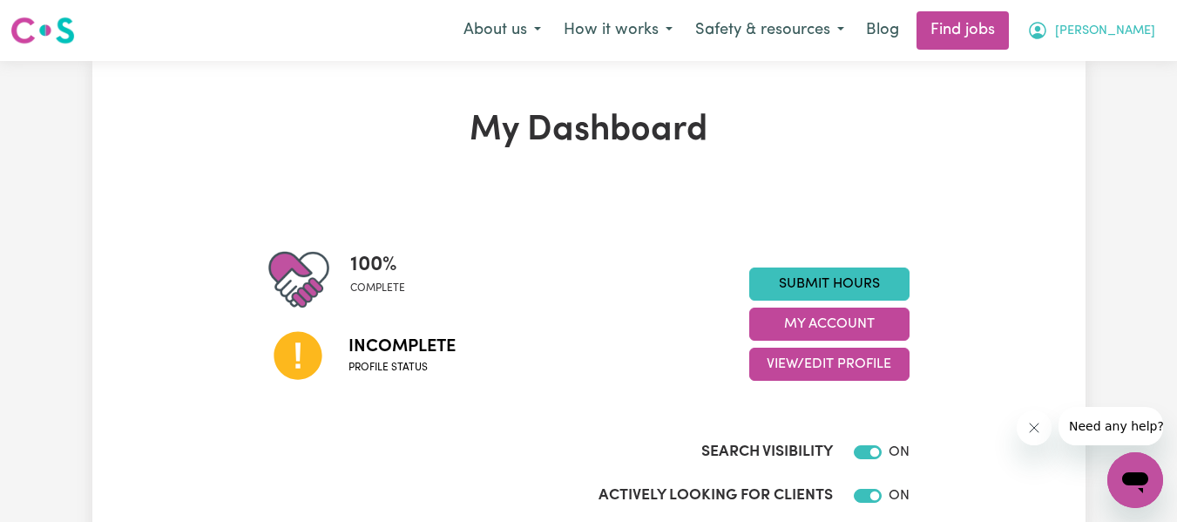
click at [1133, 29] on span "[PERSON_NAME]" at bounding box center [1105, 31] width 100 height 19
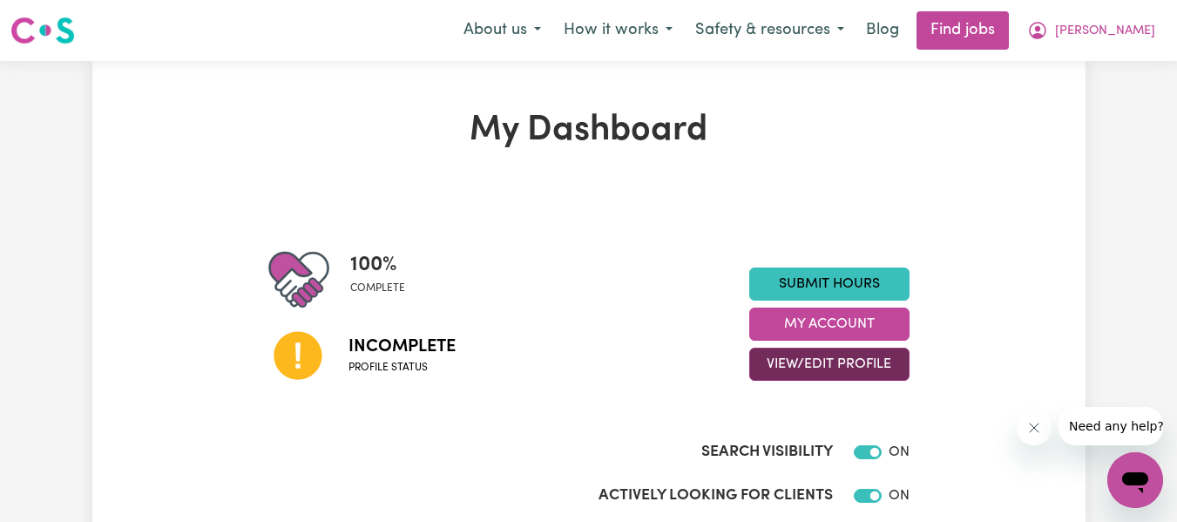
click at [863, 355] on button "View/Edit Profile" at bounding box center [829, 363] width 160 height 33
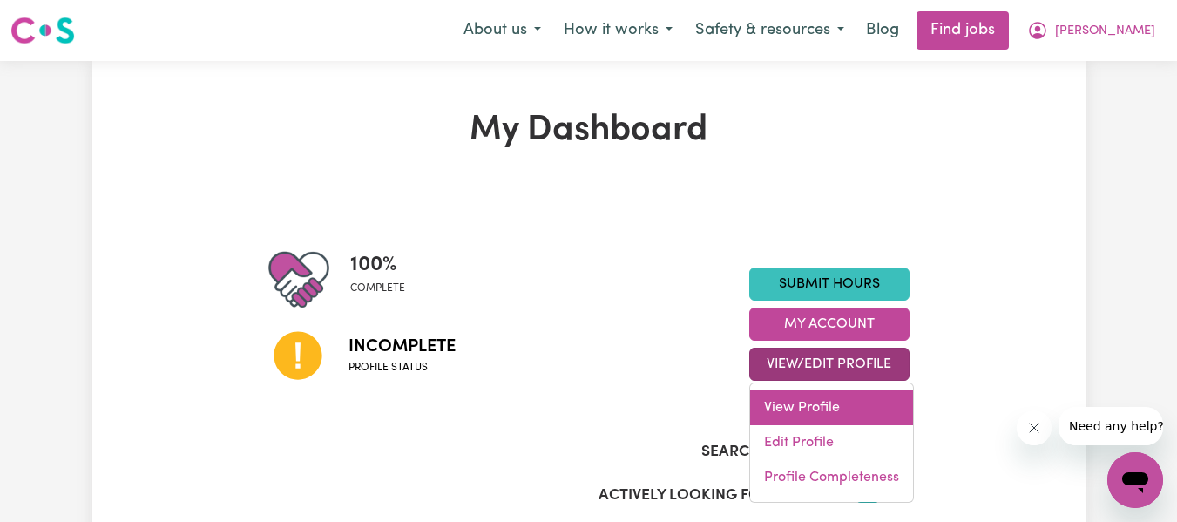
click at [839, 401] on link "View Profile" at bounding box center [831, 407] width 163 height 35
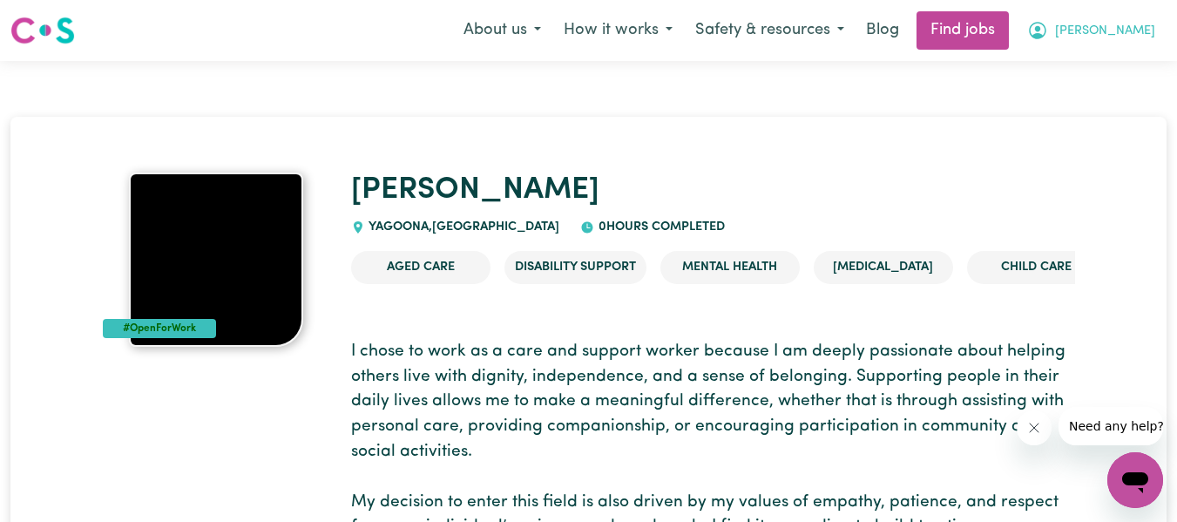
click at [1096, 21] on button "[PERSON_NAME]" at bounding box center [1090, 30] width 151 height 37
click at [1125, 33] on span "[PERSON_NAME]" at bounding box center [1105, 31] width 100 height 19
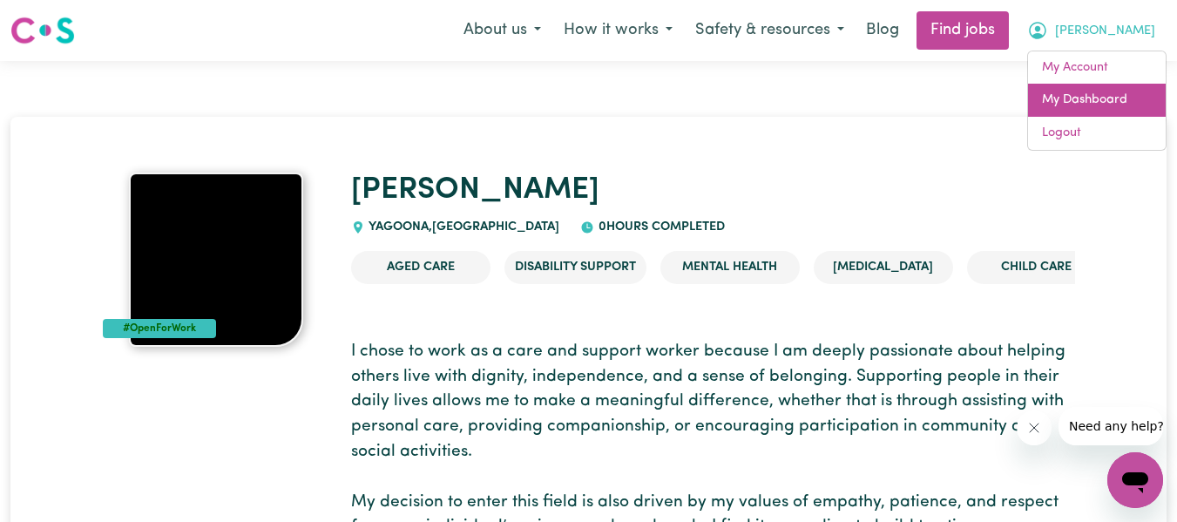
click at [1117, 98] on link "My Dashboard" at bounding box center [1097, 100] width 138 height 33
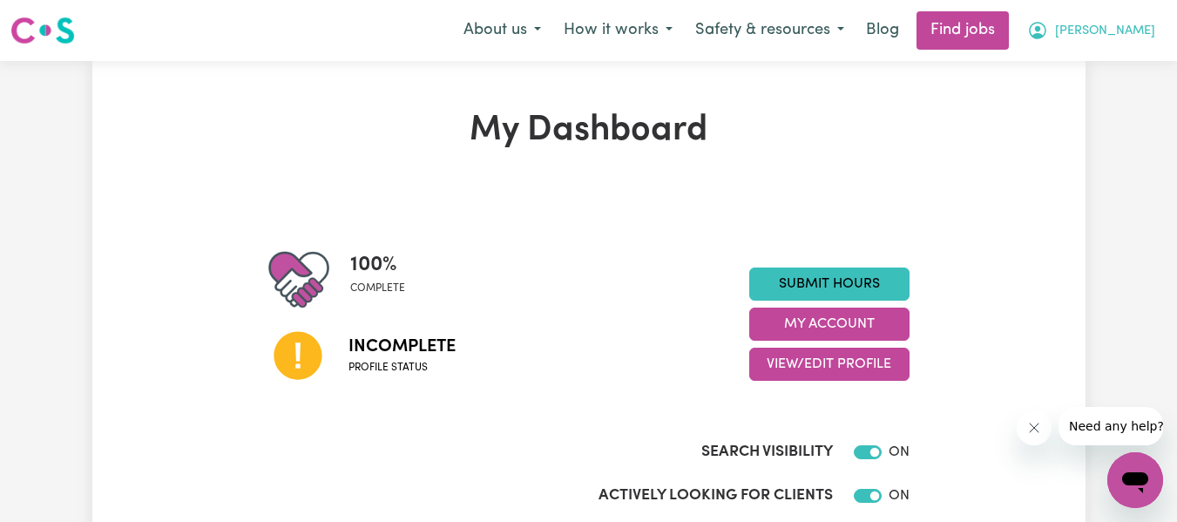
click at [1112, 33] on span "[PERSON_NAME]" at bounding box center [1105, 31] width 100 height 19
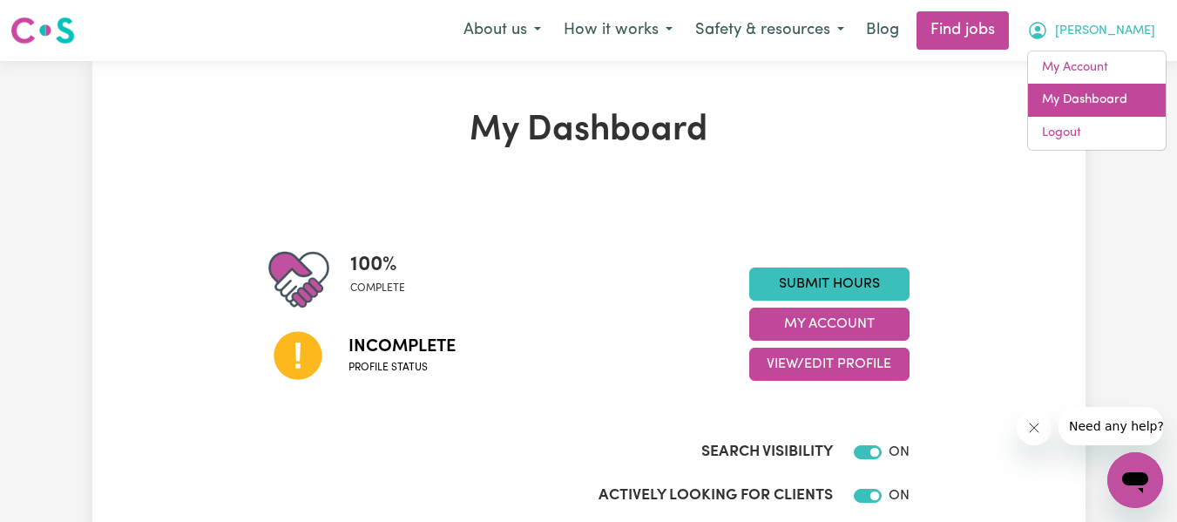
click at [1103, 93] on link "My Dashboard" at bounding box center [1097, 100] width 138 height 33
click at [1103, 100] on link "My Dashboard" at bounding box center [1097, 100] width 138 height 33
click at [1128, 24] on span "[PERSON_NAME]" at bounding box center [1105, 31] width 100 height 19
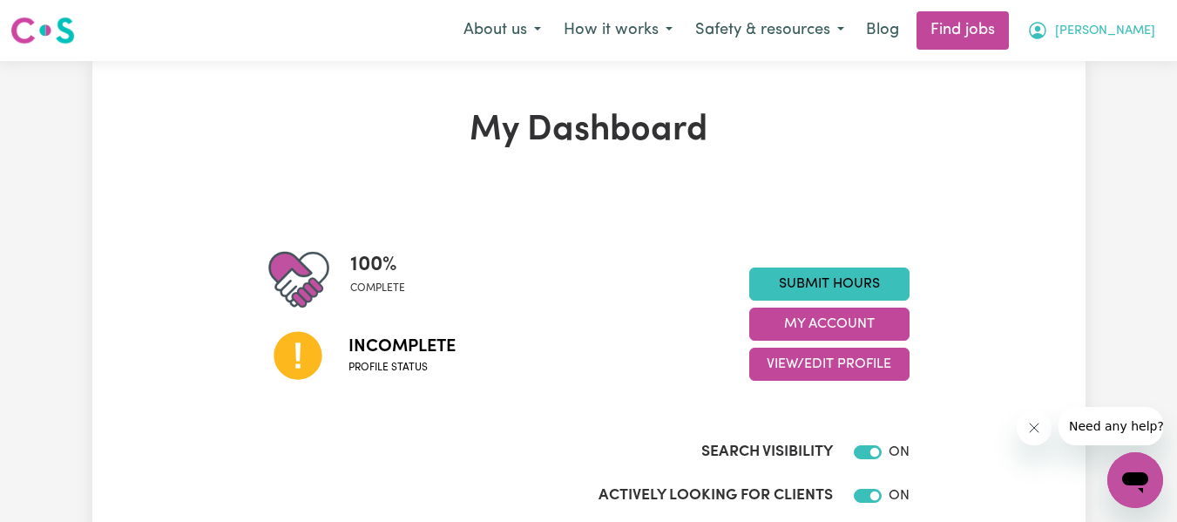
click at [1128, 24] on span "[PERSON_NAME]" at bounding box center [1105, 31] width 100 height 19
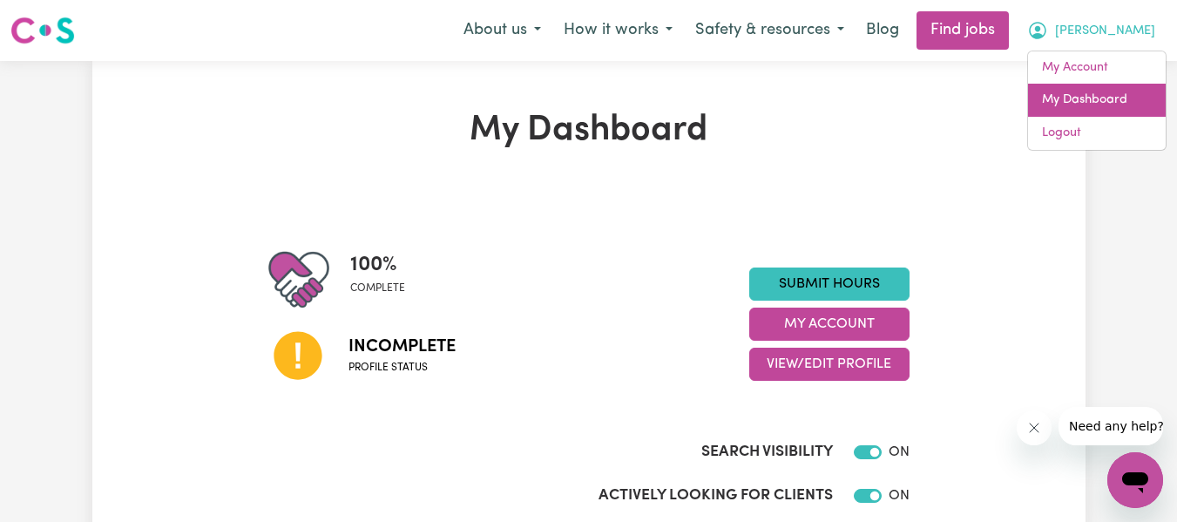
click at [1123, 98] on link "My Dashboard" at bounding box center [1097, 100] width 138 height 33
click at [1113, 100] on link "My Dashboard" at bounding box center [1097, 100] width 138 height 33
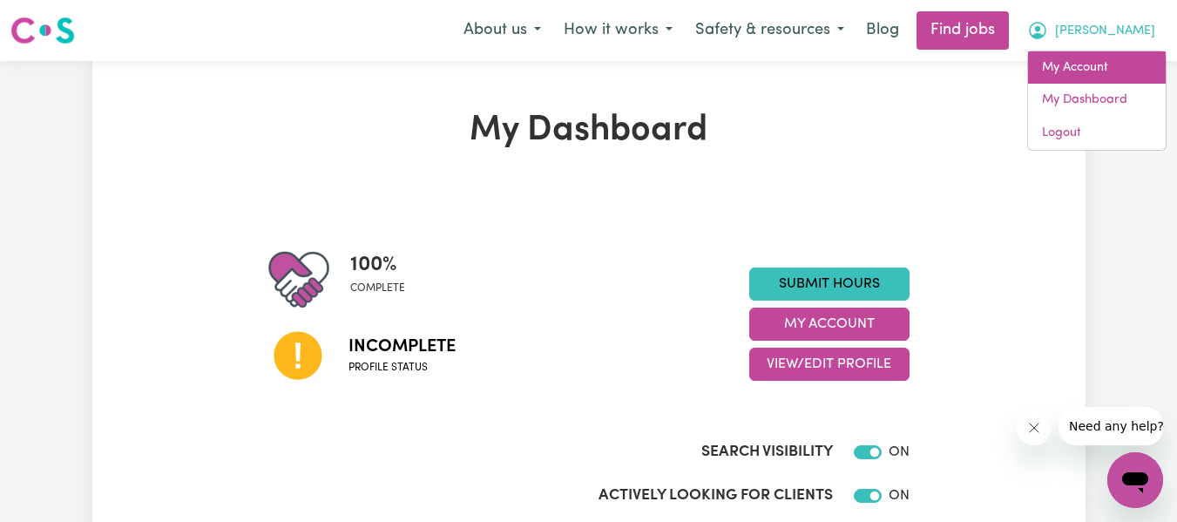
click at [1094, 62] on link "My Account" at bounding box center [1097, 67] width 138 height 33
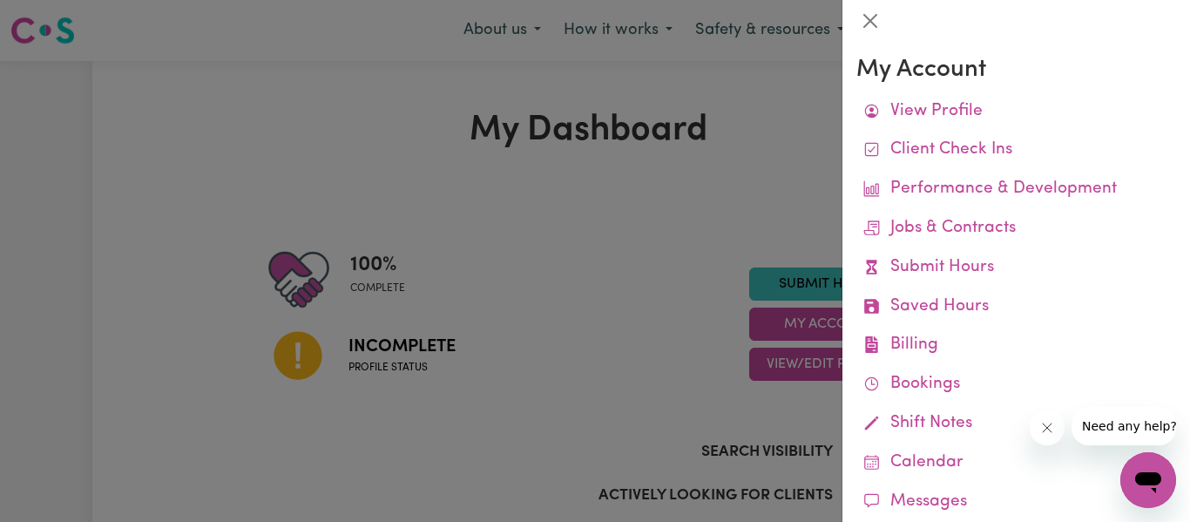
click at [776, 204] on div at bounding box center [595, 261] width 1190 height 522
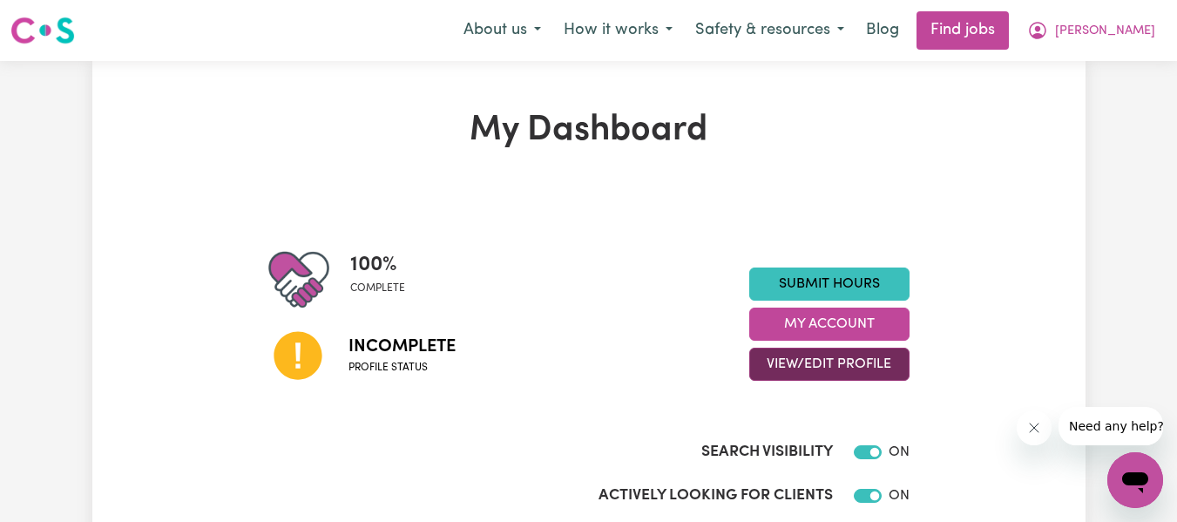
click at [844, 354] on button "View/Edit Profile" at bounding box center [829, 363] width 160 height 33
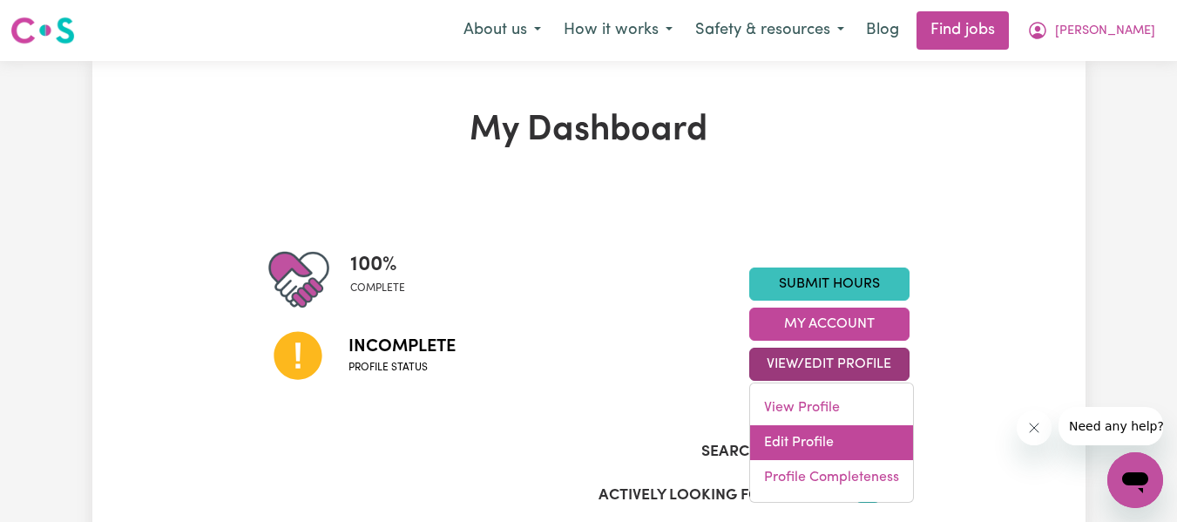
click at [840, 432] on link "Edit Profile" at bounding box center [831, 442] width 163 height 35
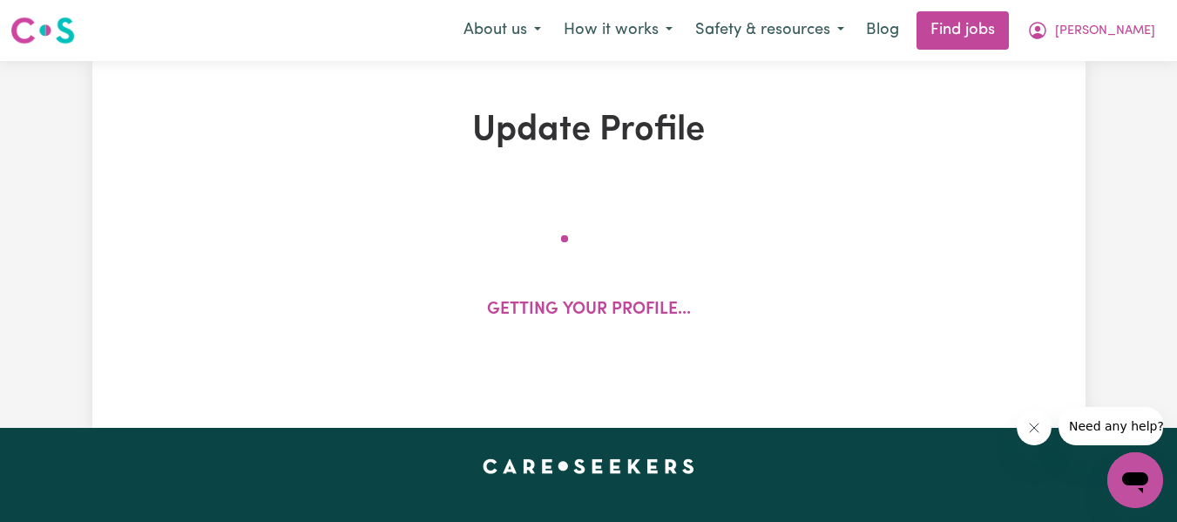
select select "[DEMOGRAPHIC_DATA]"
select select "Student Visa"
select select "Studying a healthcare related degree or qualification"
select select "100"
select select "110"
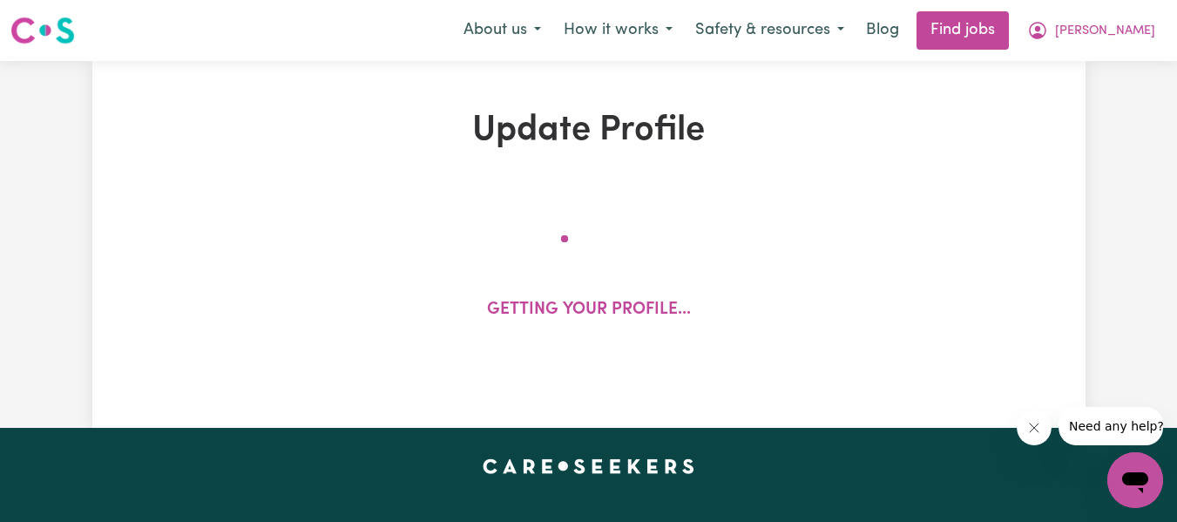
select select "120"
select select "150"
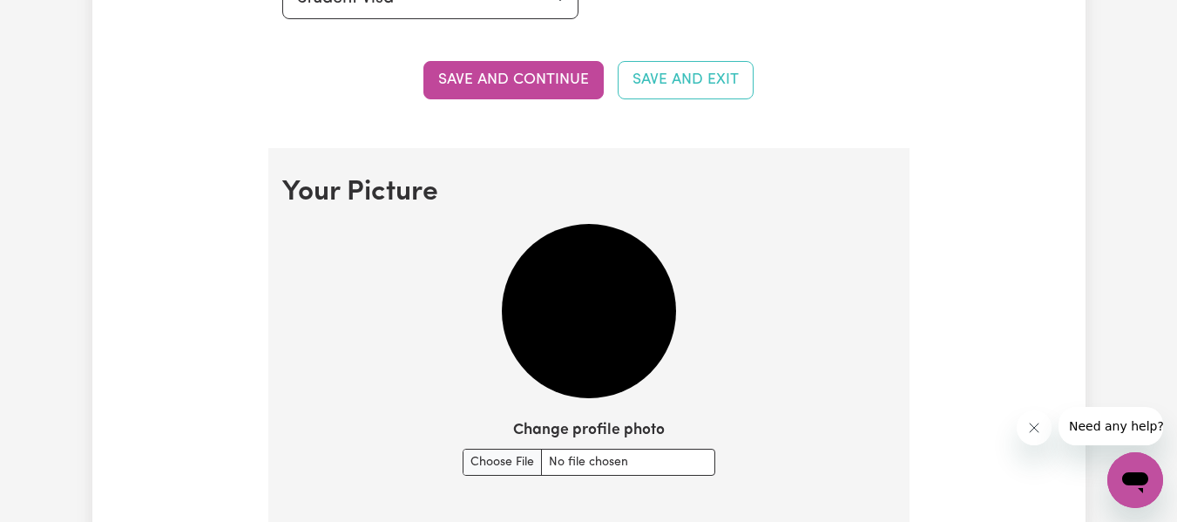
scroll to position [1115, 0]
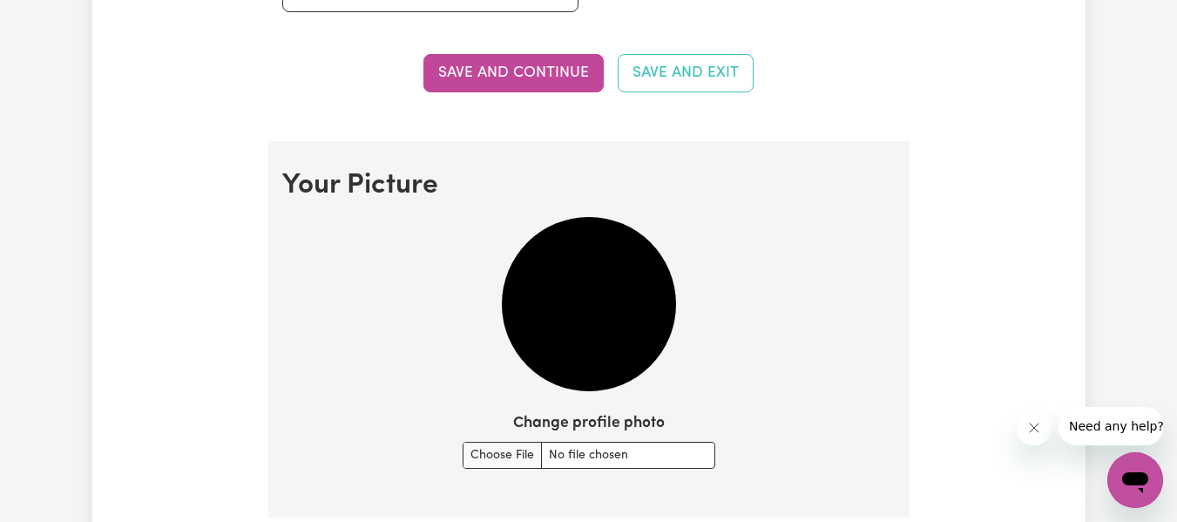
click at [563, 377] on img at bounding box center [589, 304] width 174 height 174
click at [577, 341] on img at bounding box center [589, 304] width 174 height 174
click at [515, 445] on input "Change profile photo" at bounding box center [588, 455] width 253 height 27
type input "C:\fakepath\[PERSON_NAME] Photo pink.jpeg"
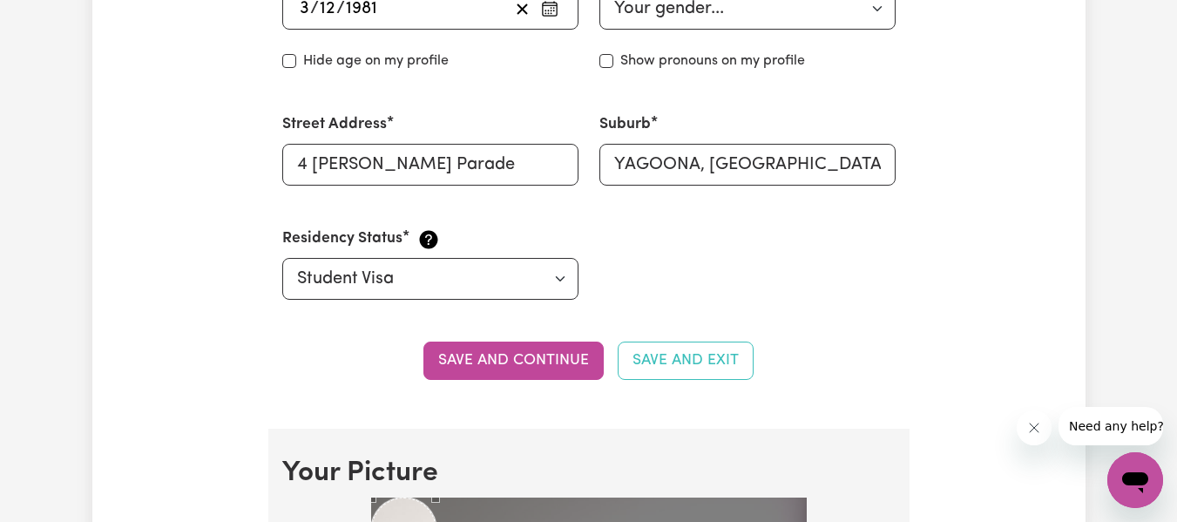
scroll to position [829, 0]
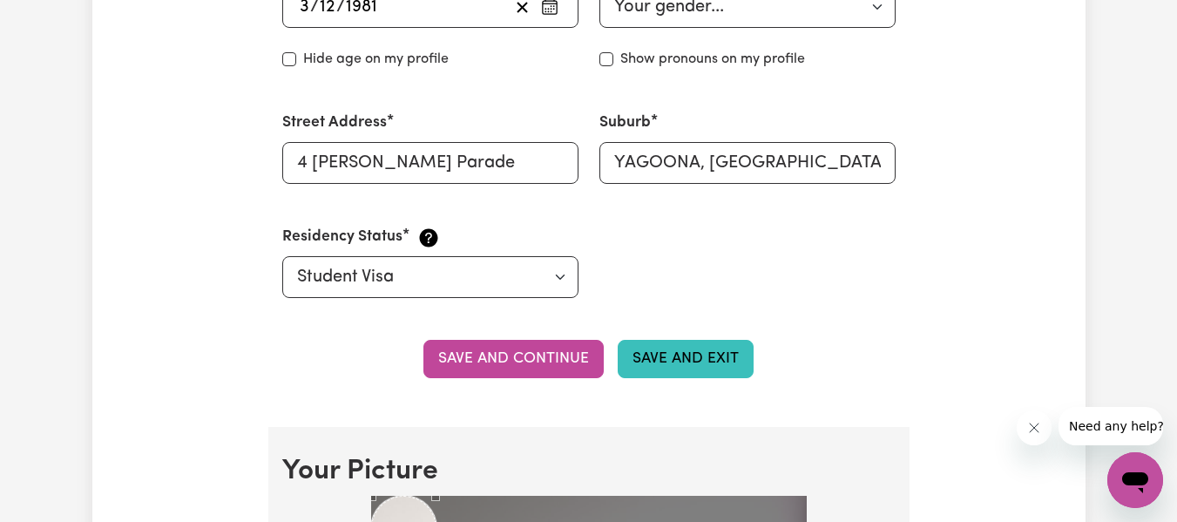
click at [740, 358] on button "Save and Exit" at bounding box center [685, 359] width 136 height 38
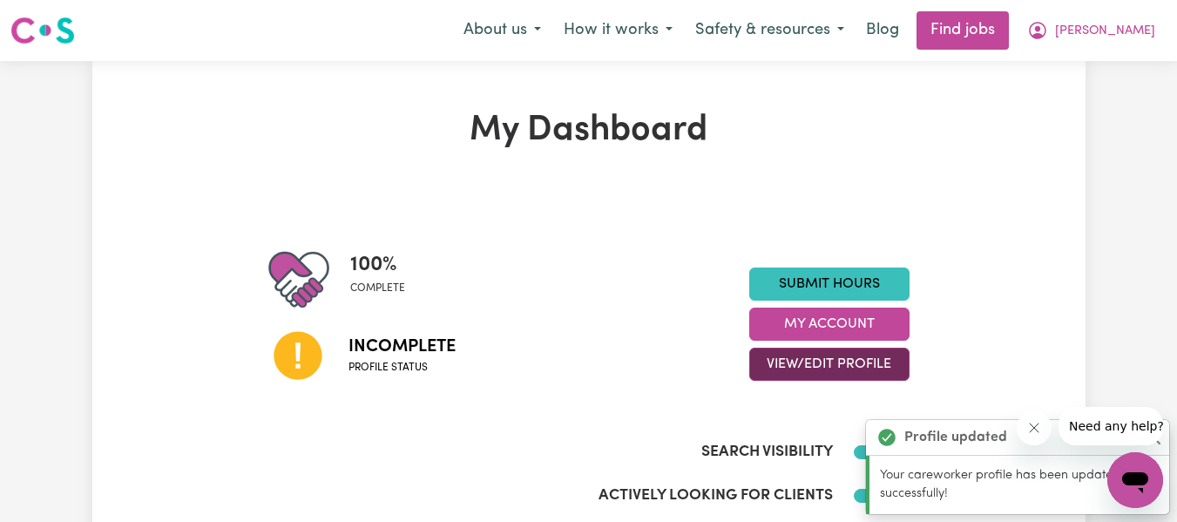
click at [795, 359] on button "View/Edit Profile" at bounding box center [829, 363] width 160 height 33
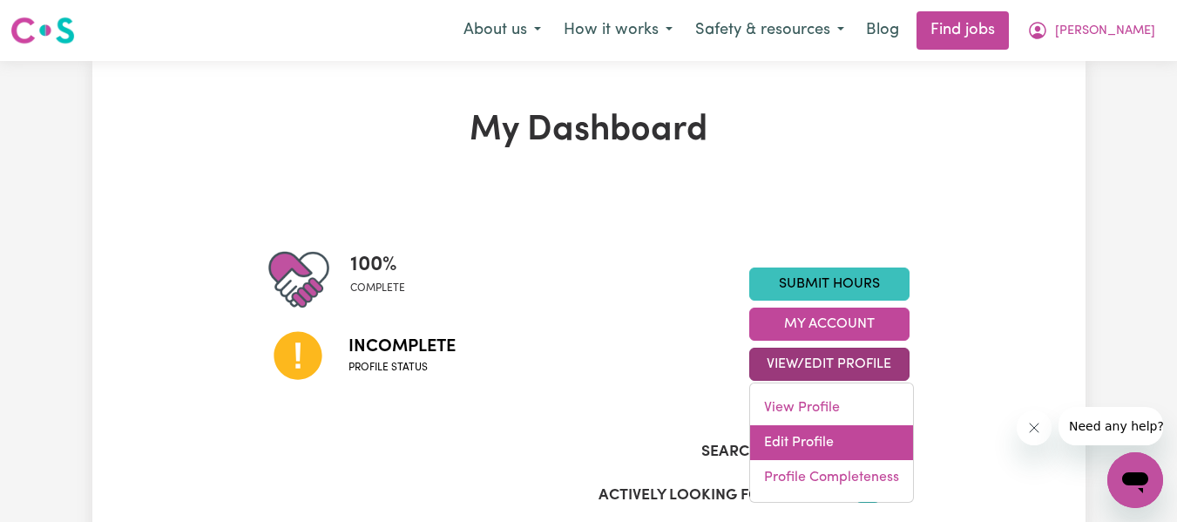
click at [826, 439] on link "Edit Profile" at bounding box center [831, 442] width 163 height 35
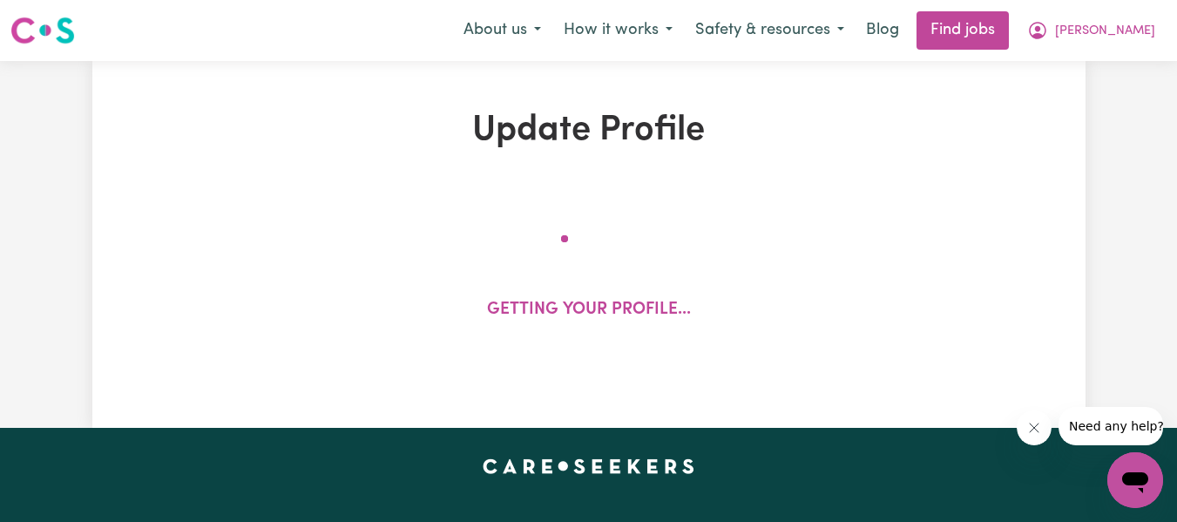
select select "[DEMOGRAPHIC_DATA]"
select select "Student Visa"
select select "Studying a healthcare related degree or qualification"
select select "100"
select select "110"
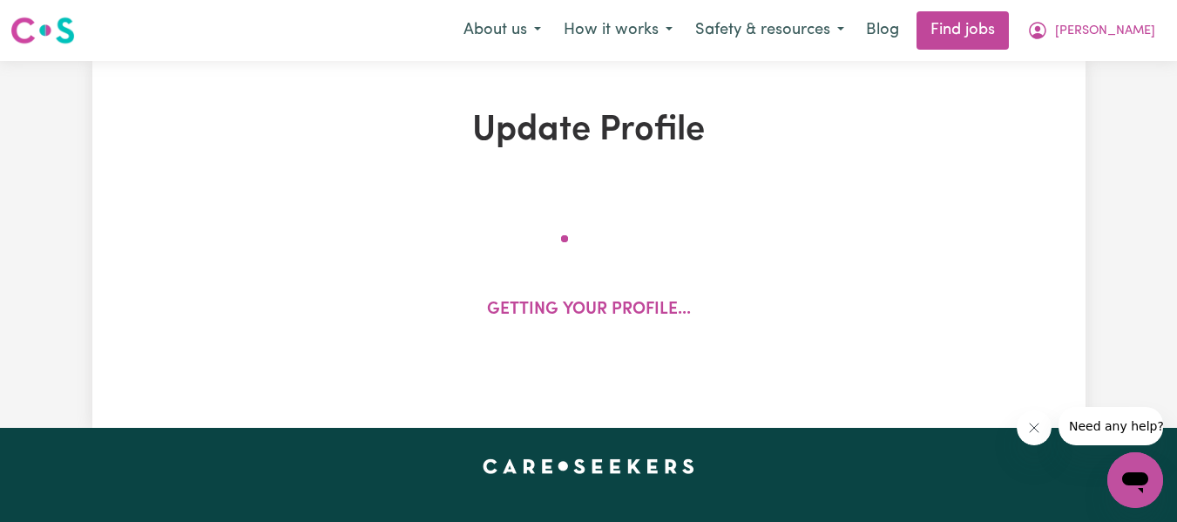
select select "120"
select select "150"
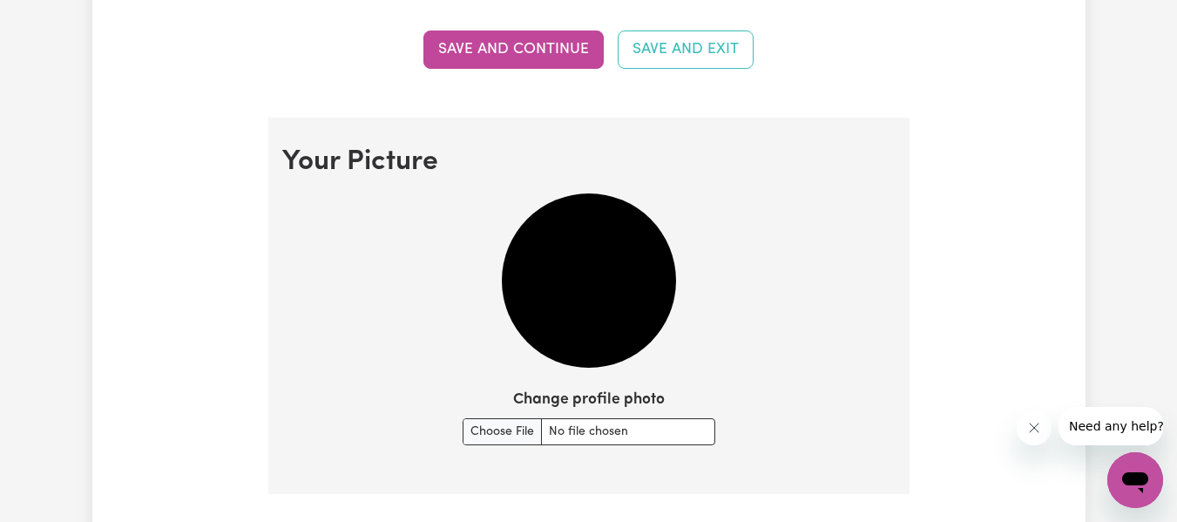
scroll to position [1150, 0]
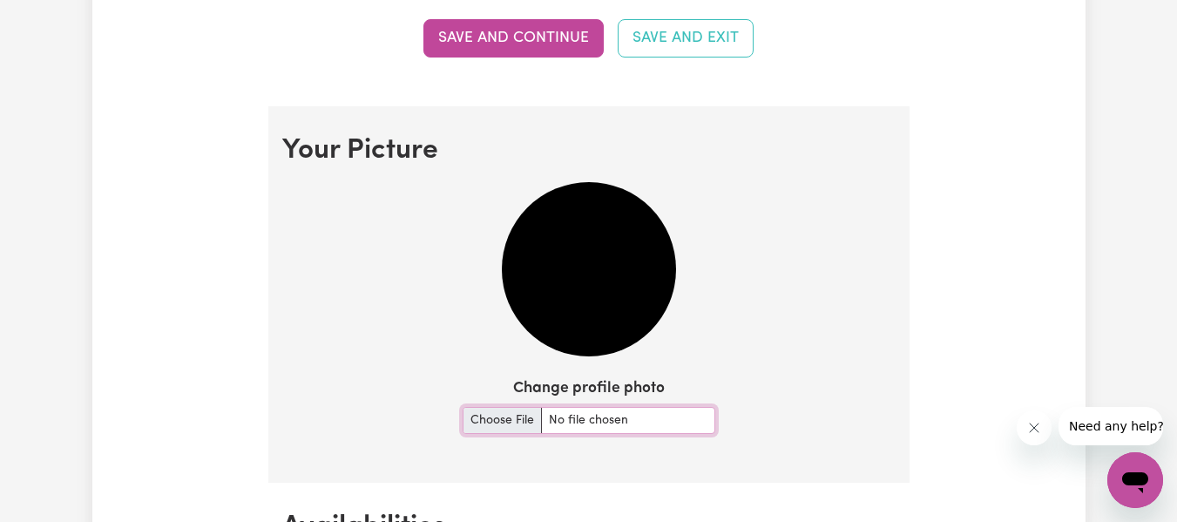
click at [496, 427] on input "Change profile photo" at bounding box center [588, 420] width 253 height 27
type input "C:\fakepath\[PERSON_NAME] Photo pink.jpeg"
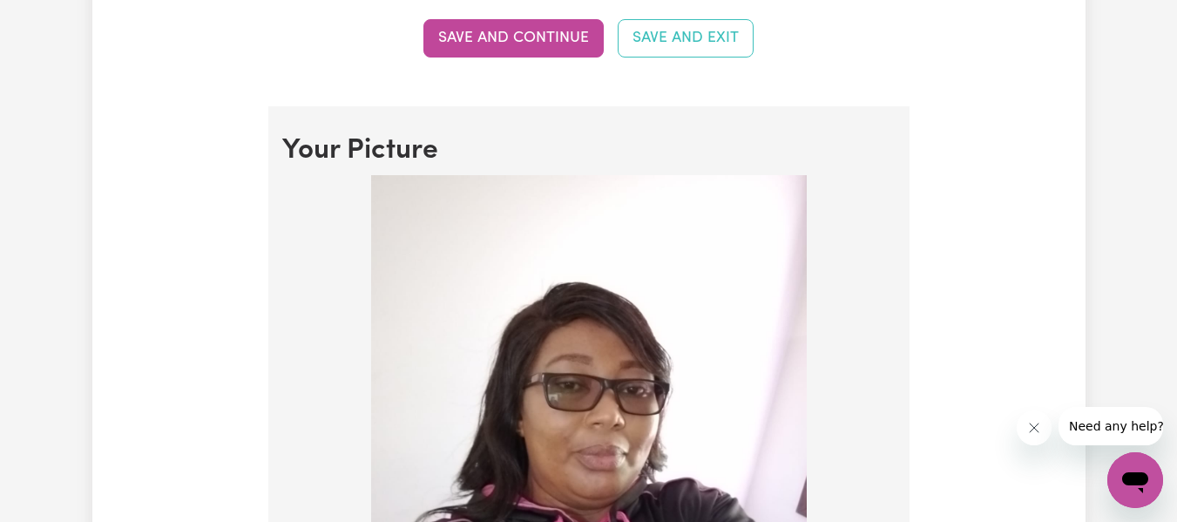
click at [426, 237] on img at bounding box center [588, 465] width 435 height 581
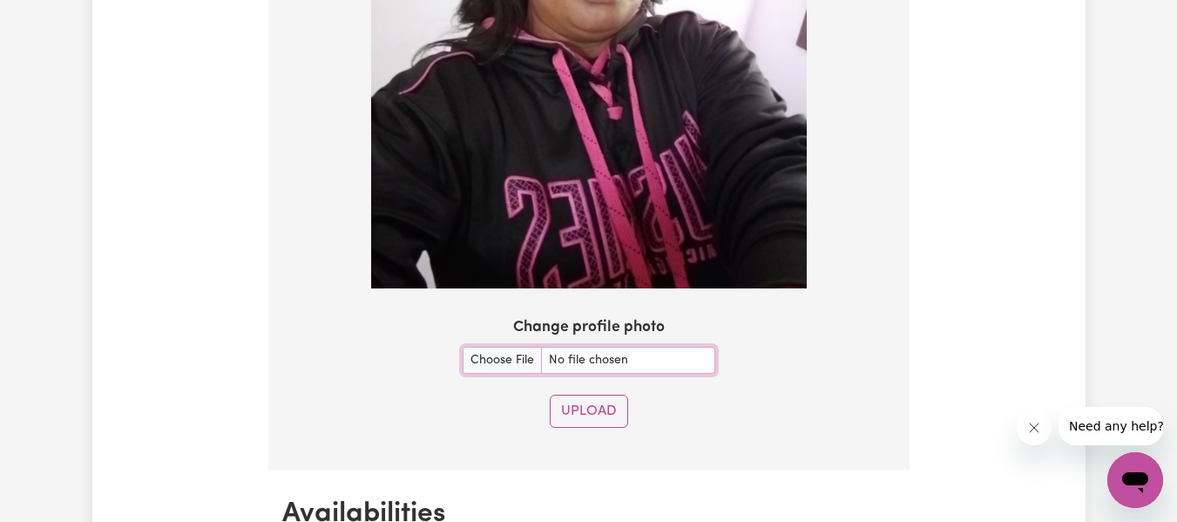
scroll to position [1637, 0]
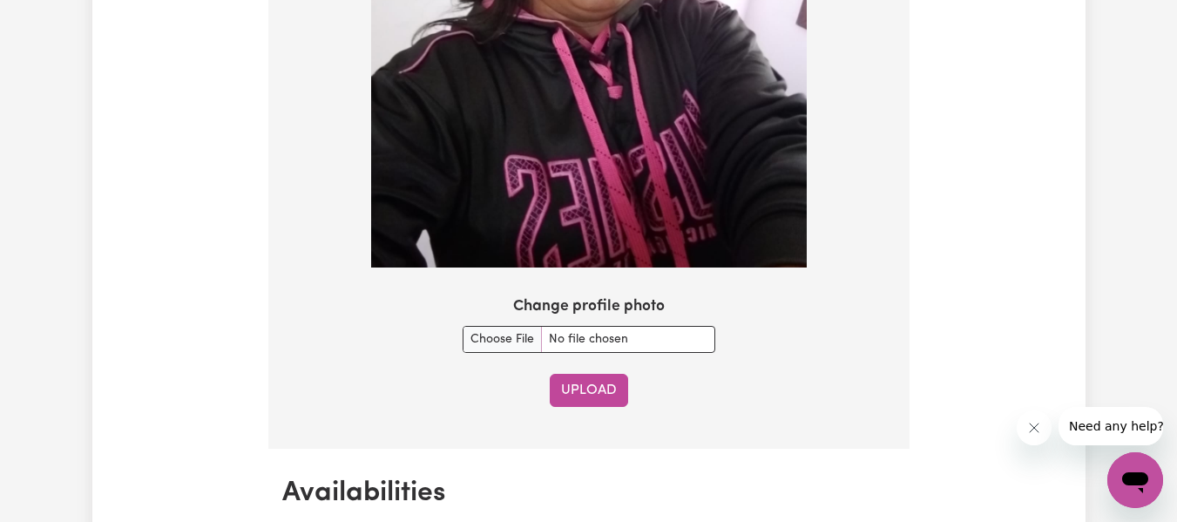
click at [611, 387] on button "Upload" at bounding box center [589, 390] width 78 height 33
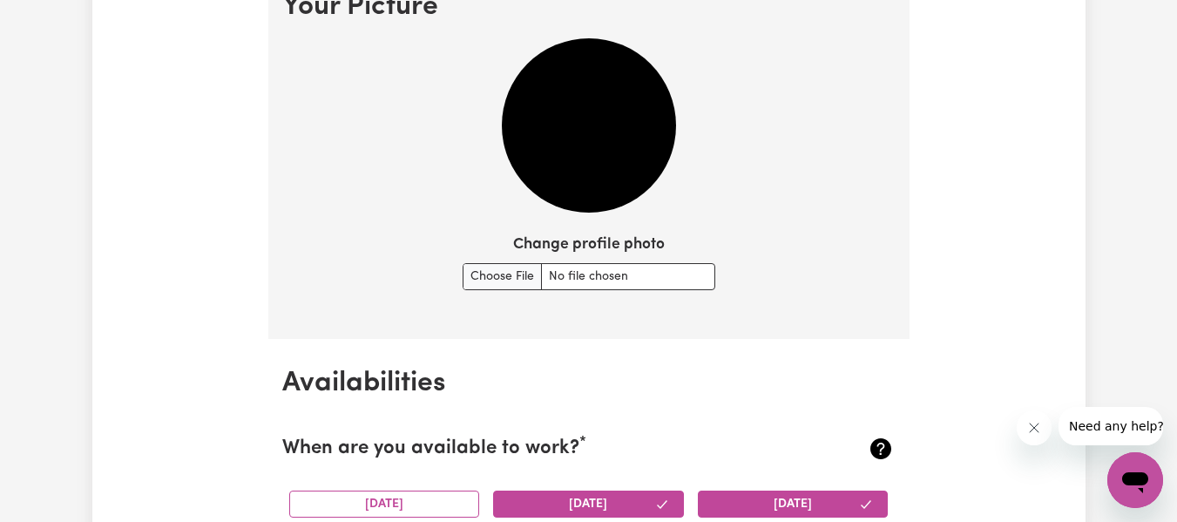
scroll to position [1283, 0]
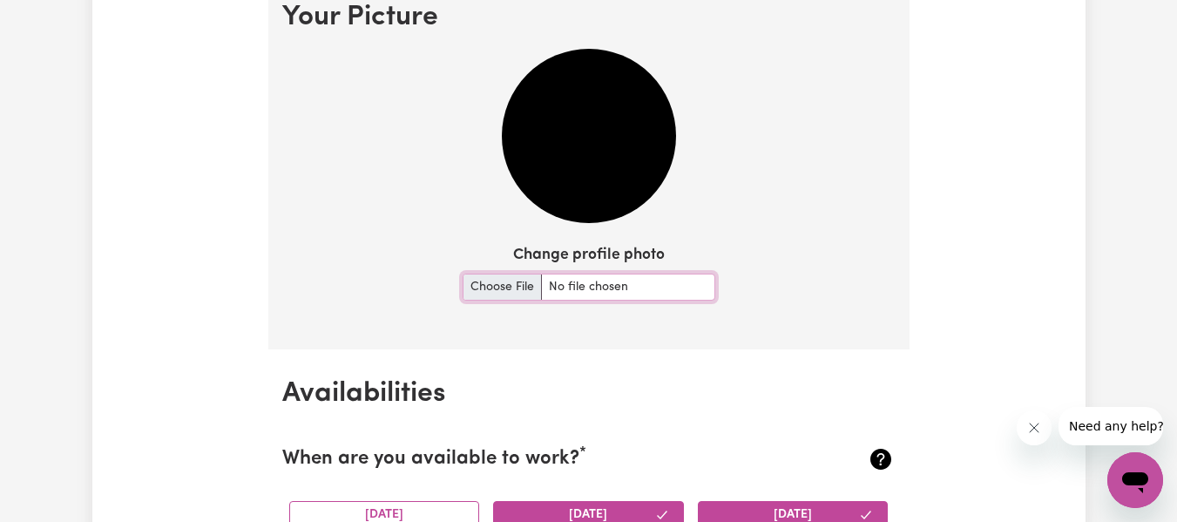
click at [528, 280] on input "Change profile photo" at bounding box center [588, 286] width 253 height 27
type input "C:\fakepath\[PERSON_NAME] Photo pink.jpeg"
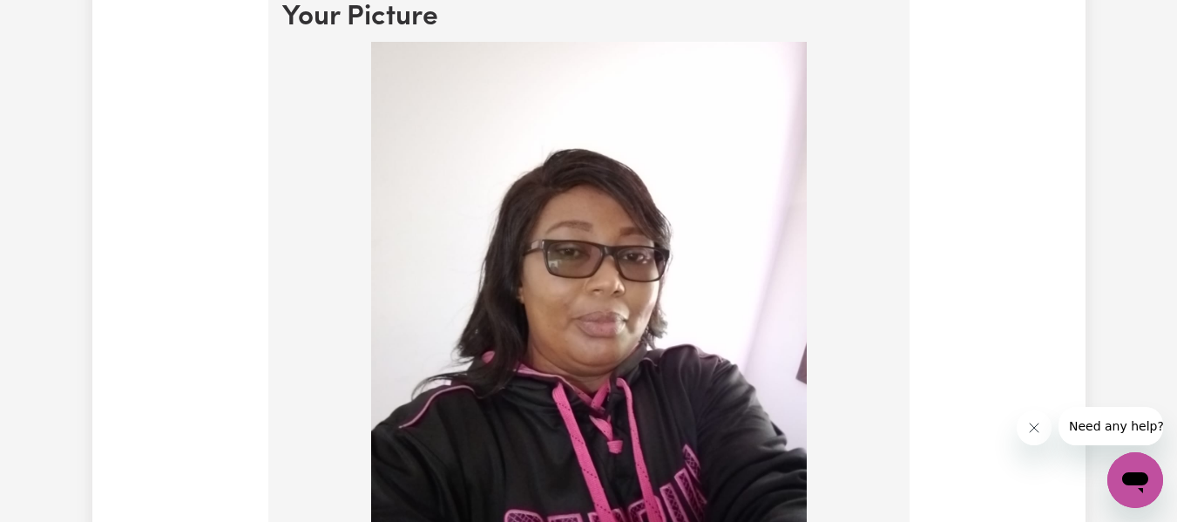
click at [476, 274] on img at bounding box center [588, 332] width 435 height 581
click at [548, 271] on img at bounding box center [588, 332] width 435 height 581
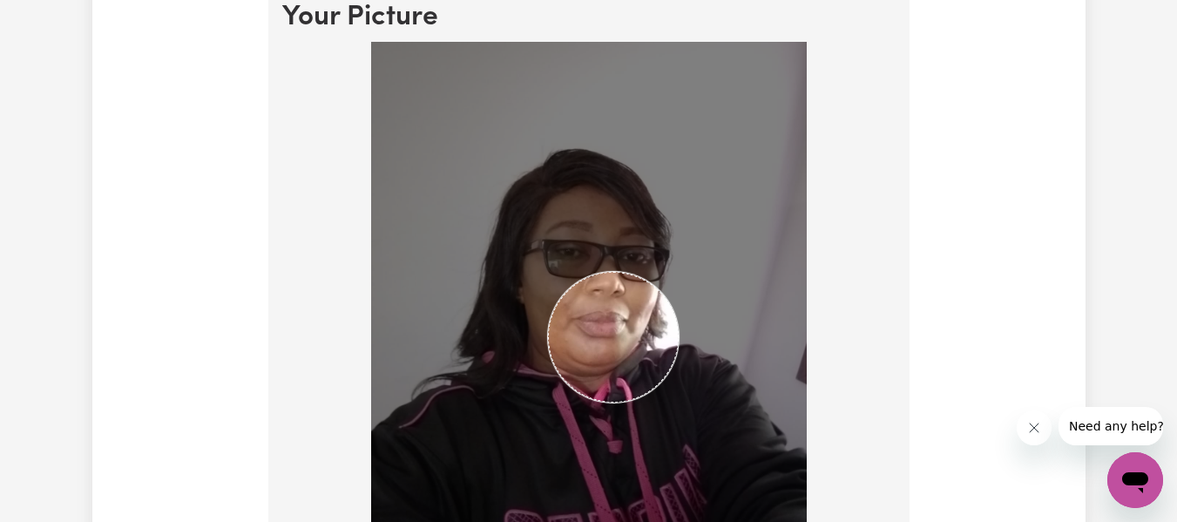
click at [678, 314] on img at bounding box center [588, 332] width 435 height 581
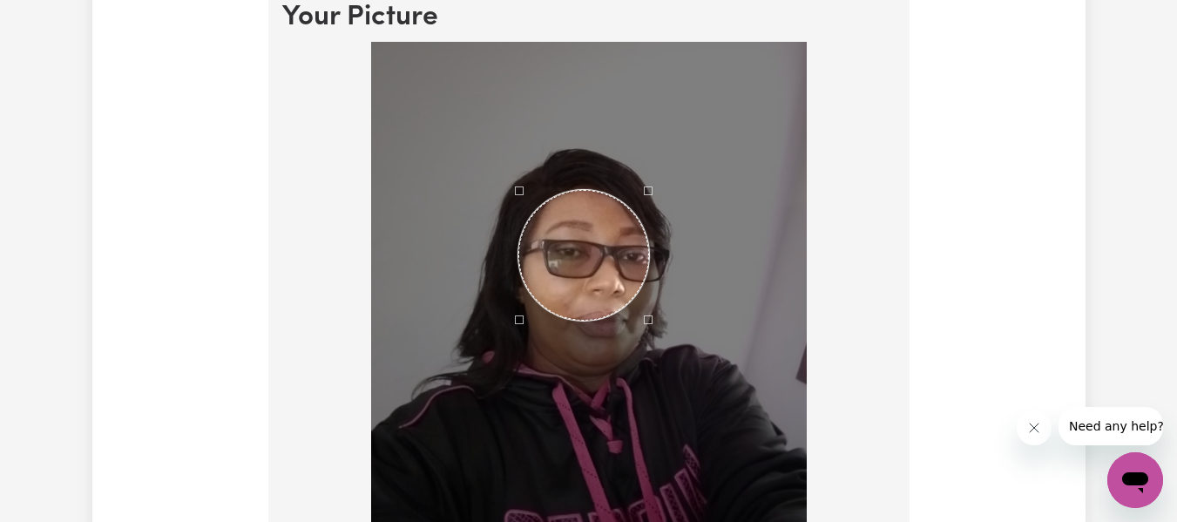
click at [621, 203] on div "Use the arrow keys to move the crop selection area" at bounding box center [583, 255] width 131 height 131
click at [653, 186] on div "Use the arrow keys to move the north east drag handle to change the crop select…" at bounding box center [653, 186] width 0 height 0
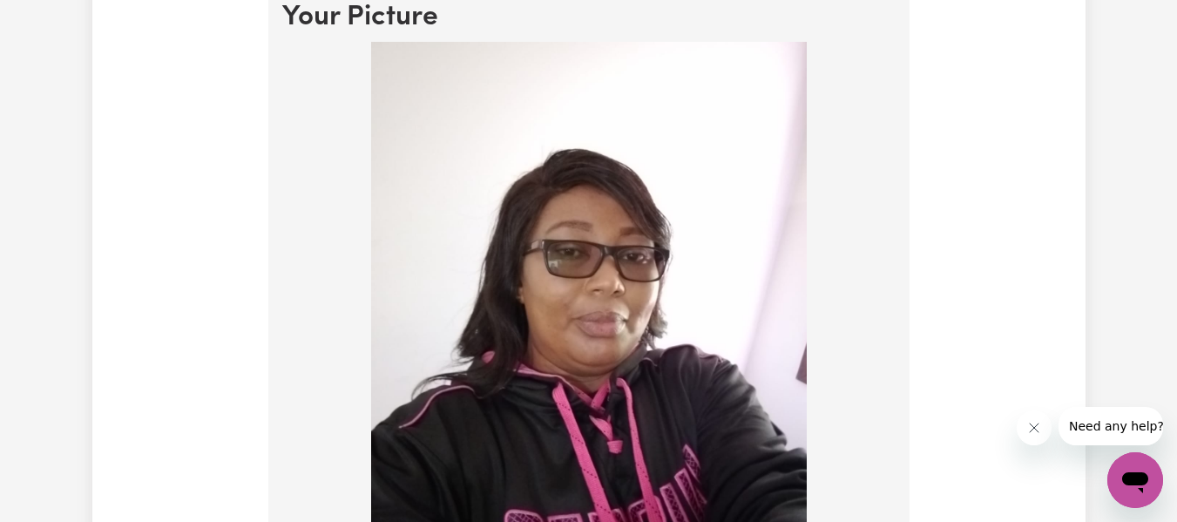
click at [640, 201] on img at bounding box center [588, 332] width 435 height 581
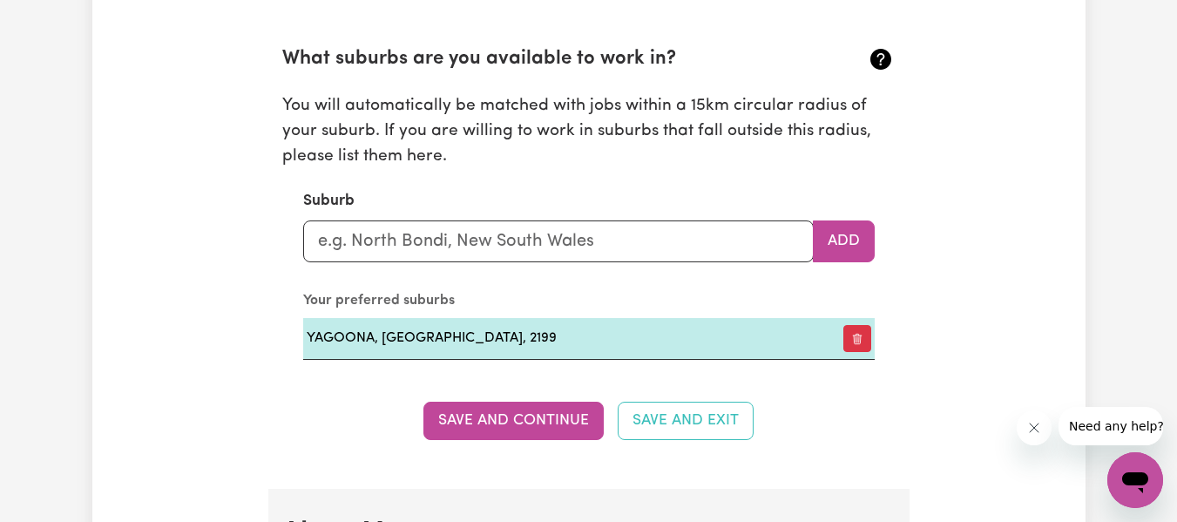
scroll to position [2391, 0]
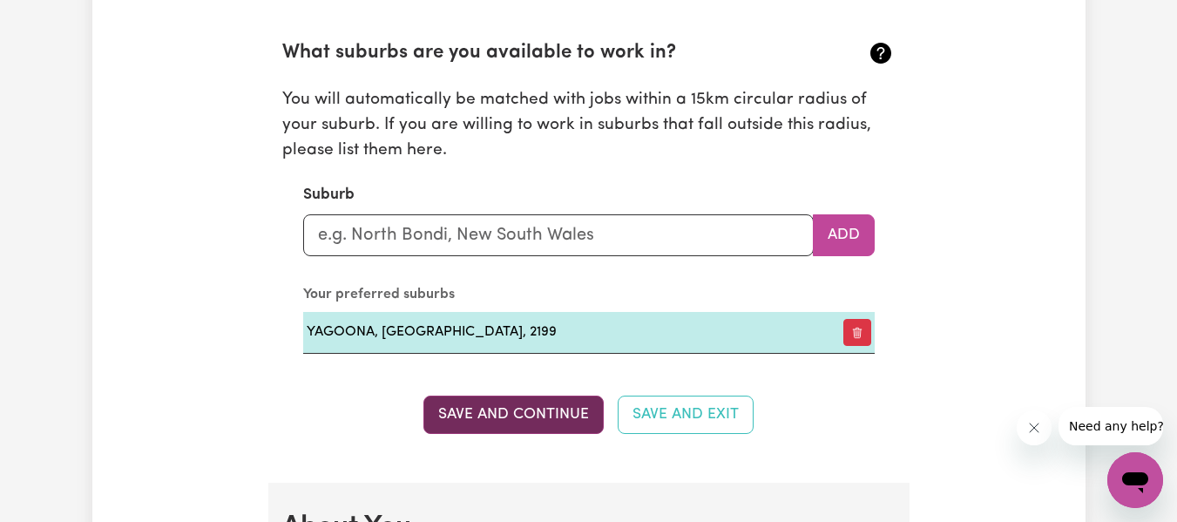
click at [556, 417] on button "Save and Continue" at bounding box center [513, 414] width 180 height 38
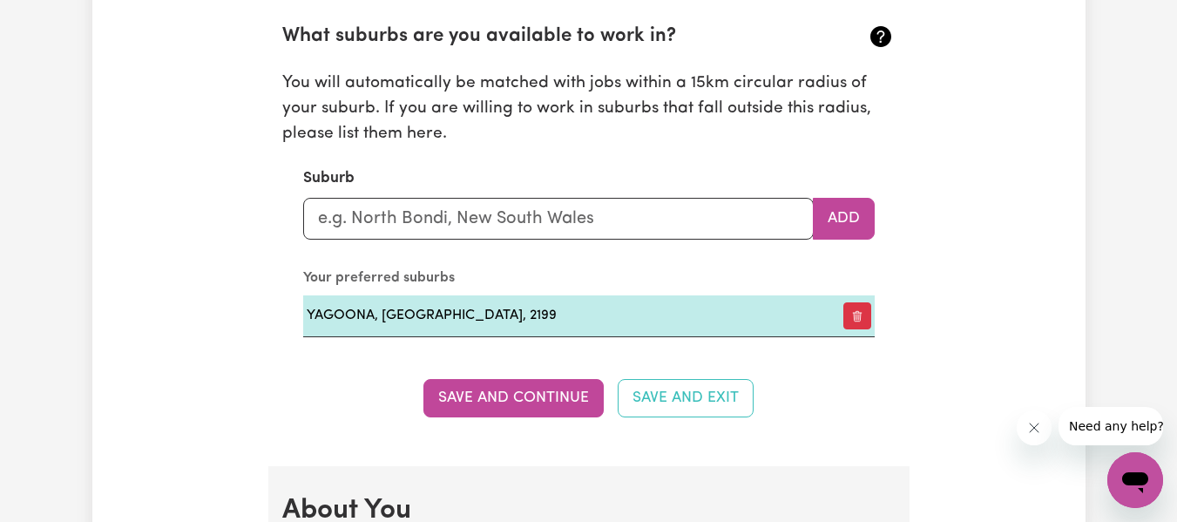
scroll to position [2419, 0]
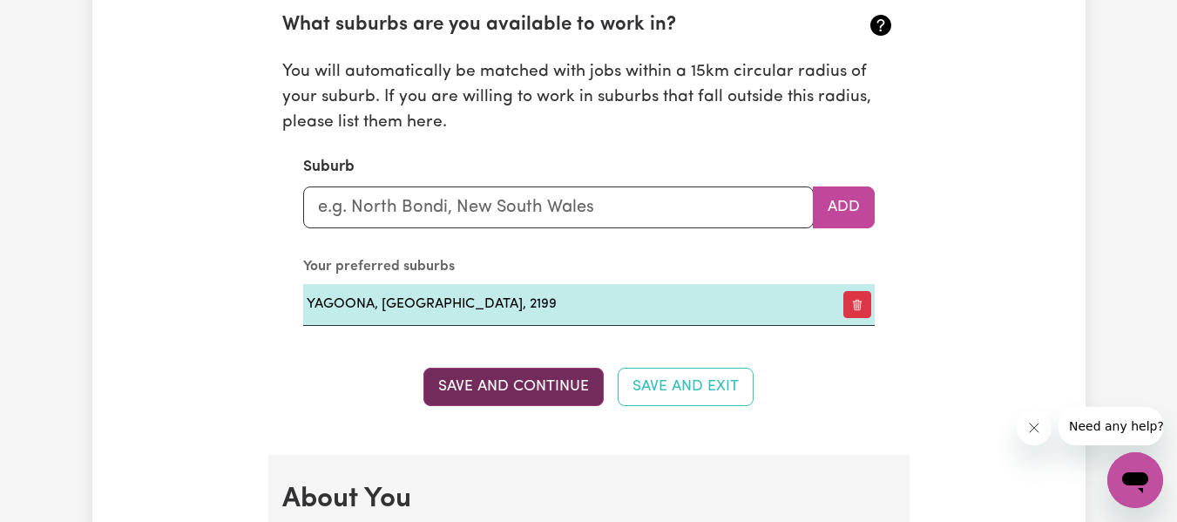
click at [543, 392] on button "Save and Continue" at bounding box center [513, 387] width 180 height 38
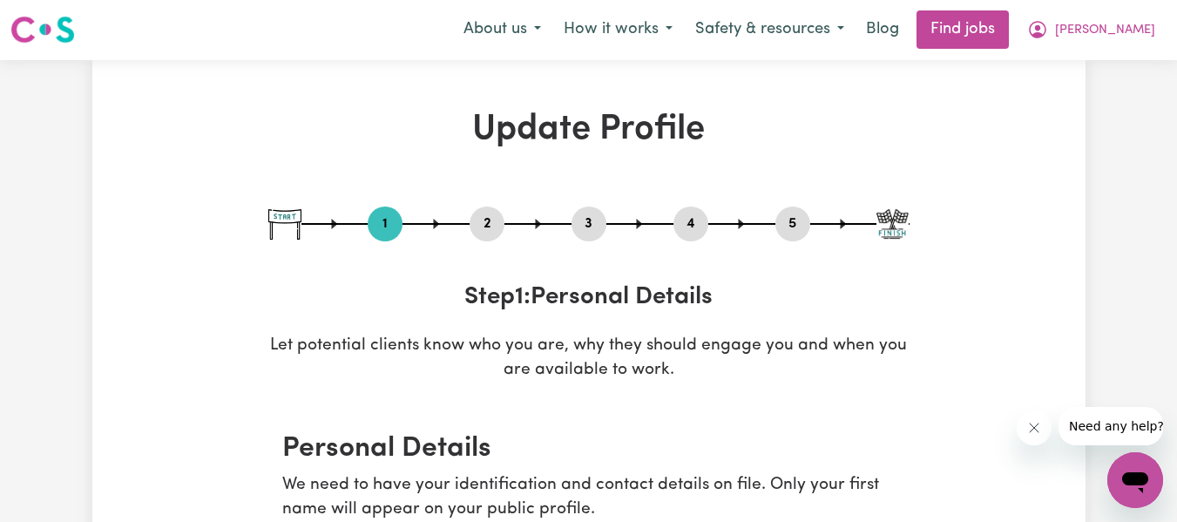
scroll to position [0, 0]
